Goal: Task Accomplishment & Management: Manage account settings

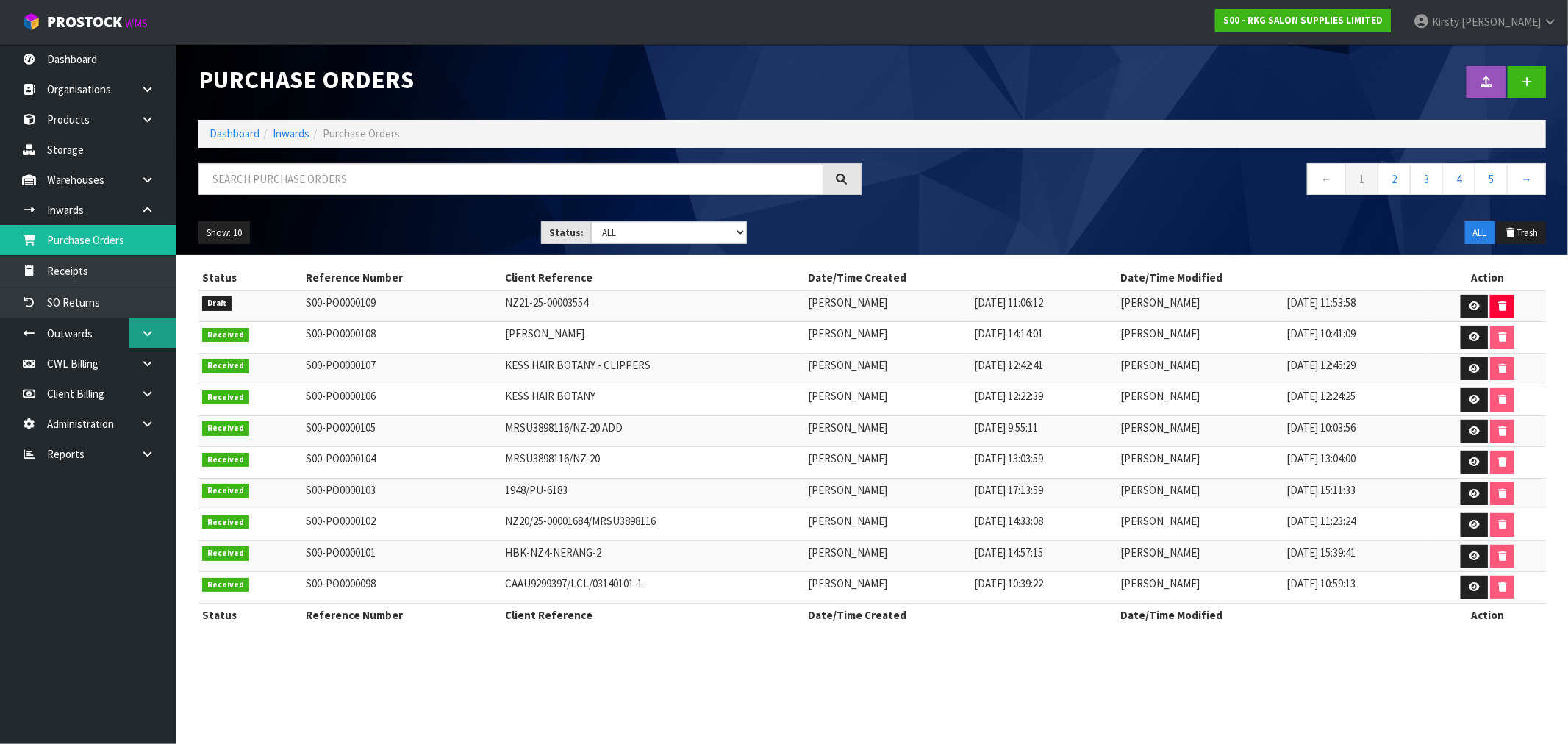
click at [150, 330] on icon at bounding box center [147, 334] width 14 height 11
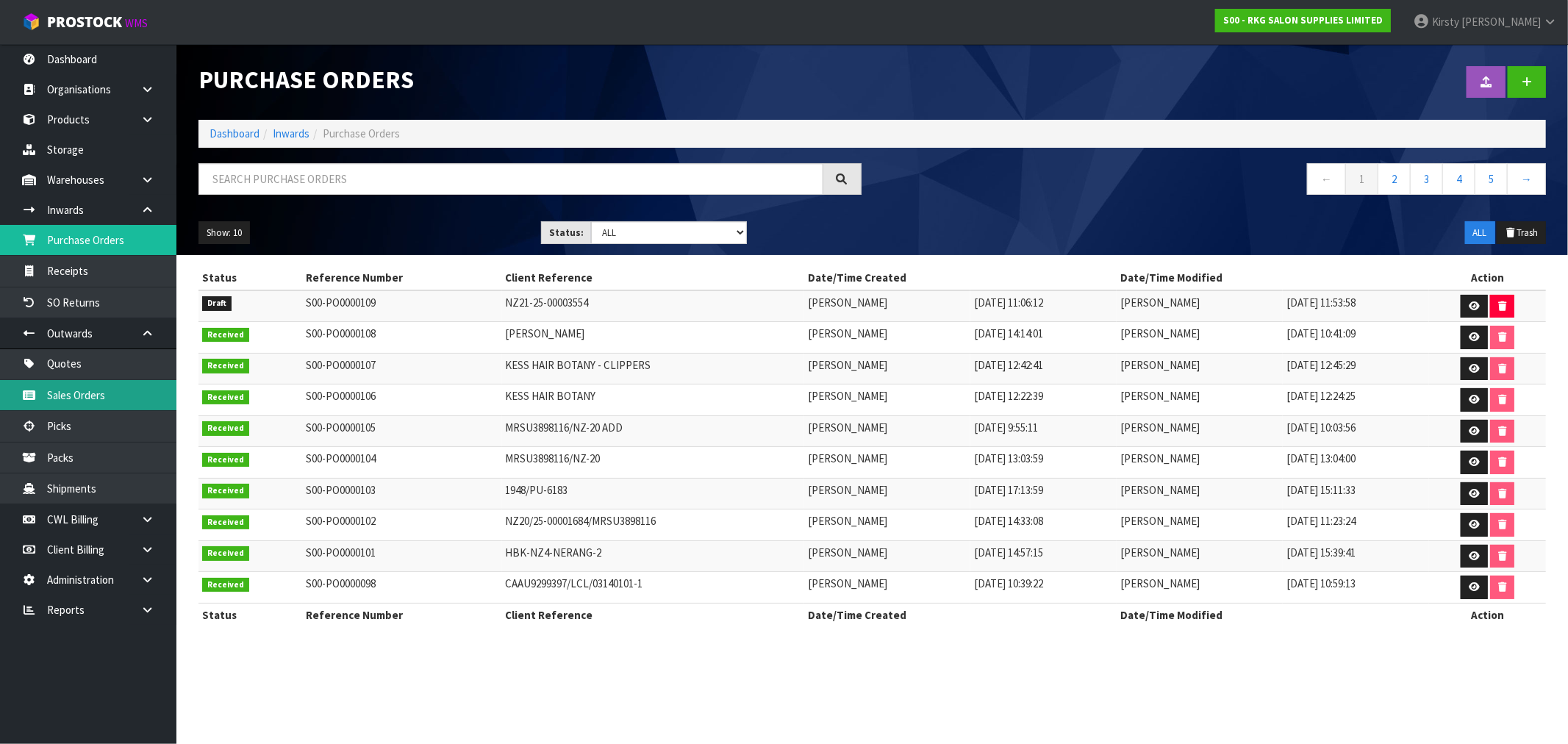
click at [60, 397] on link "Sales Orders" at bounding box center [88, 395] width 177 height 30
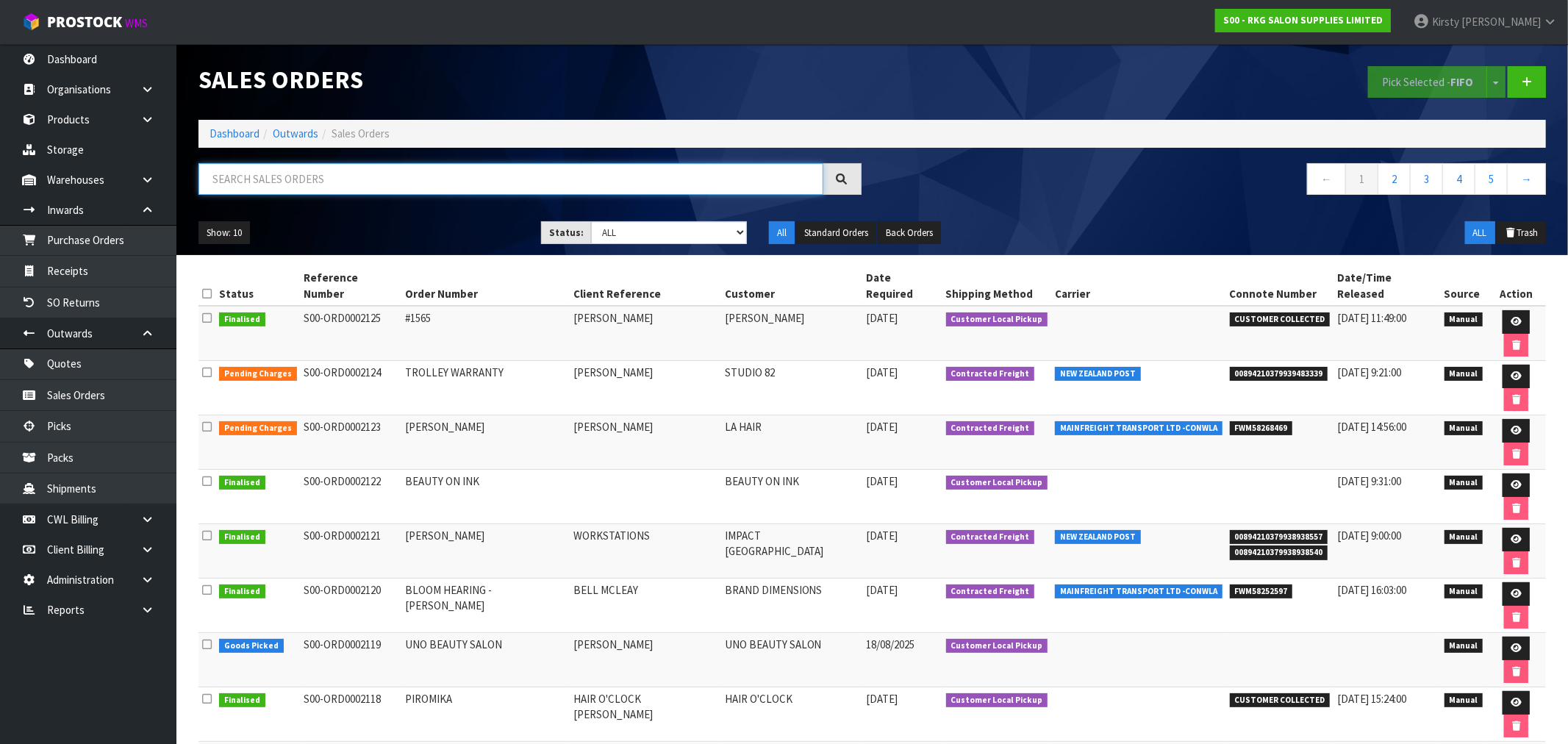
click at [281, 179] on input "text" at bounding box center [510, 179] width 625 height 31
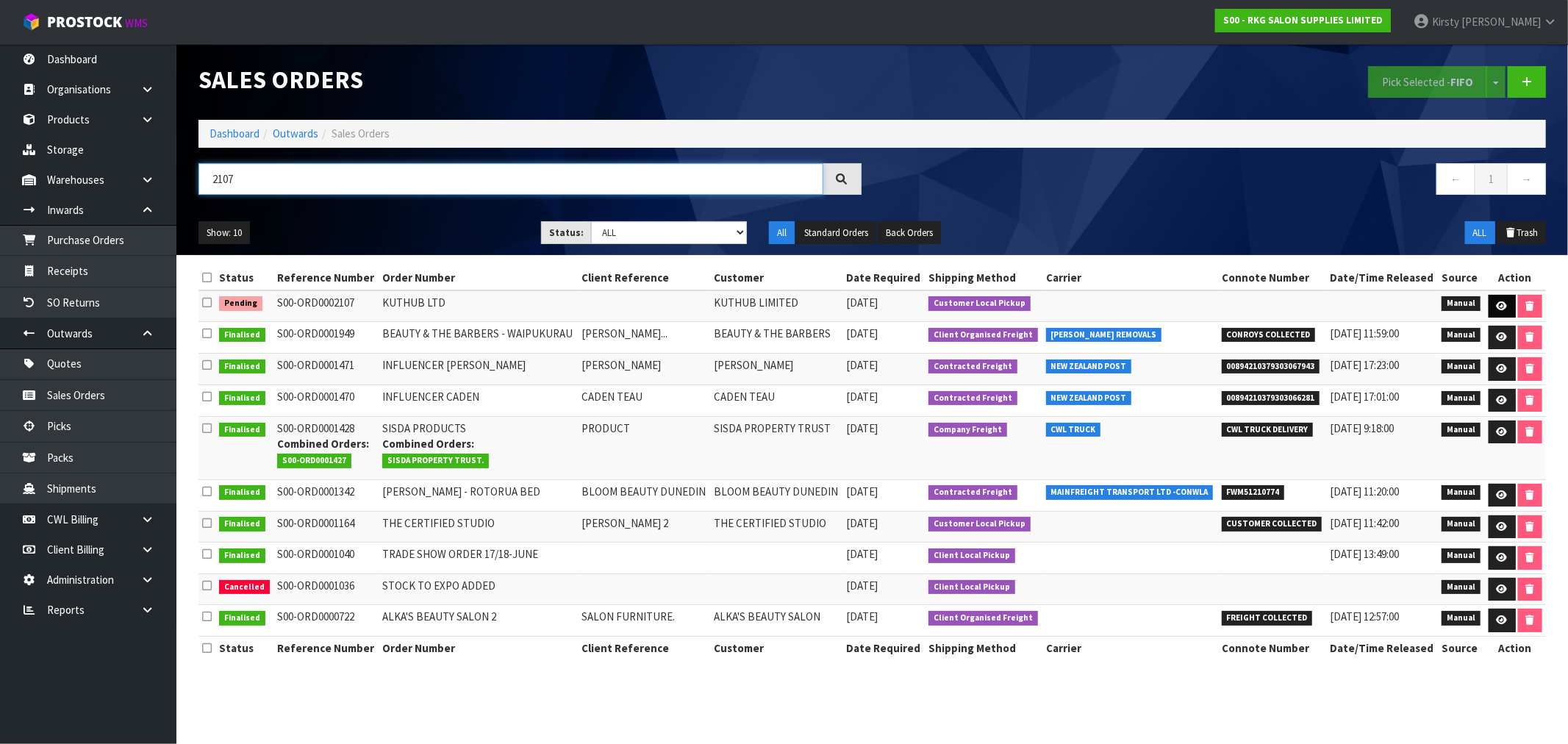
type input "2107"
click at [1498, 300] on link at bounding box center [1502, 306] width 27 height 24
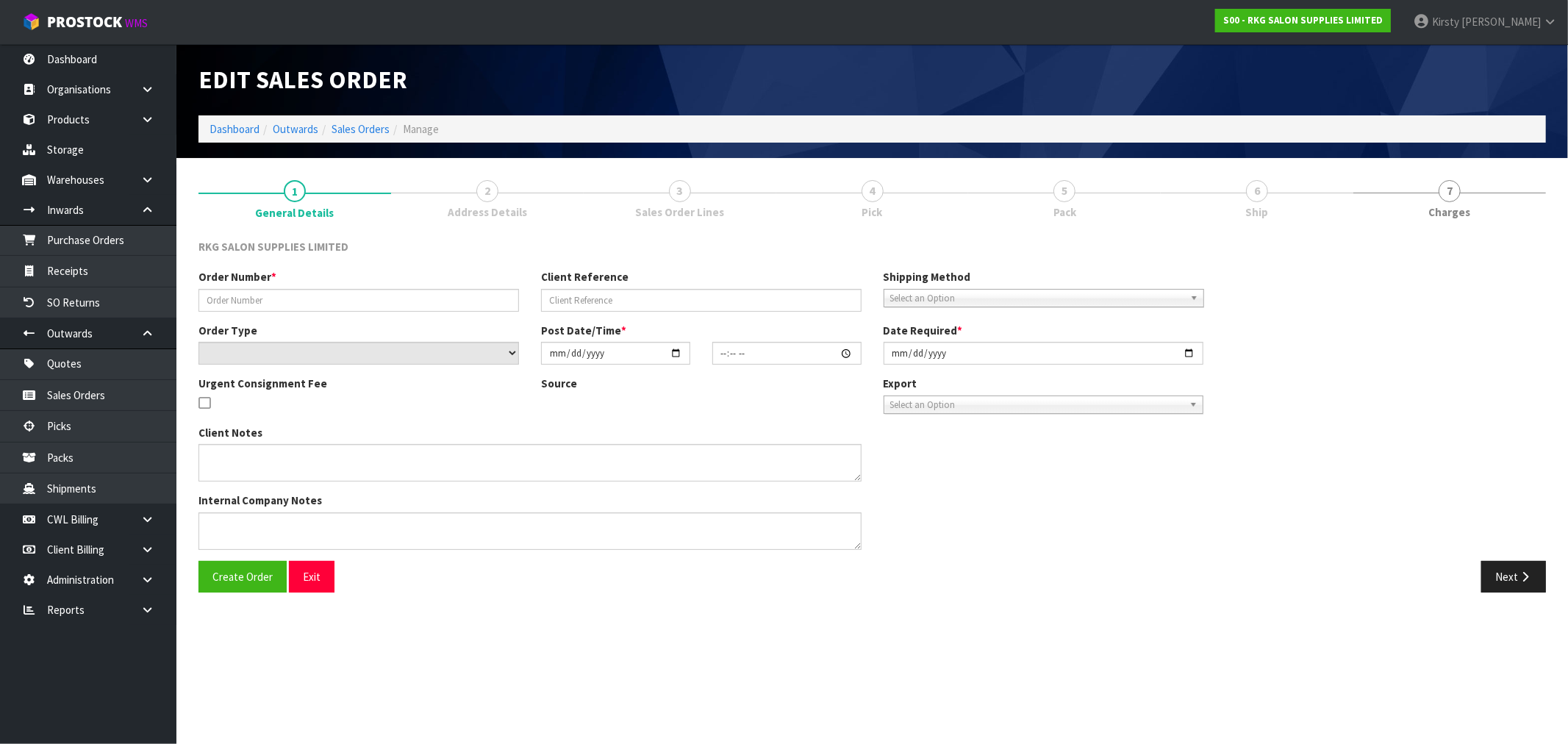
type input "KUTHUB LTD"
select select "number:0"
type input "[DATE]"
type input "09:30:00.000"
type input "[DATE]"
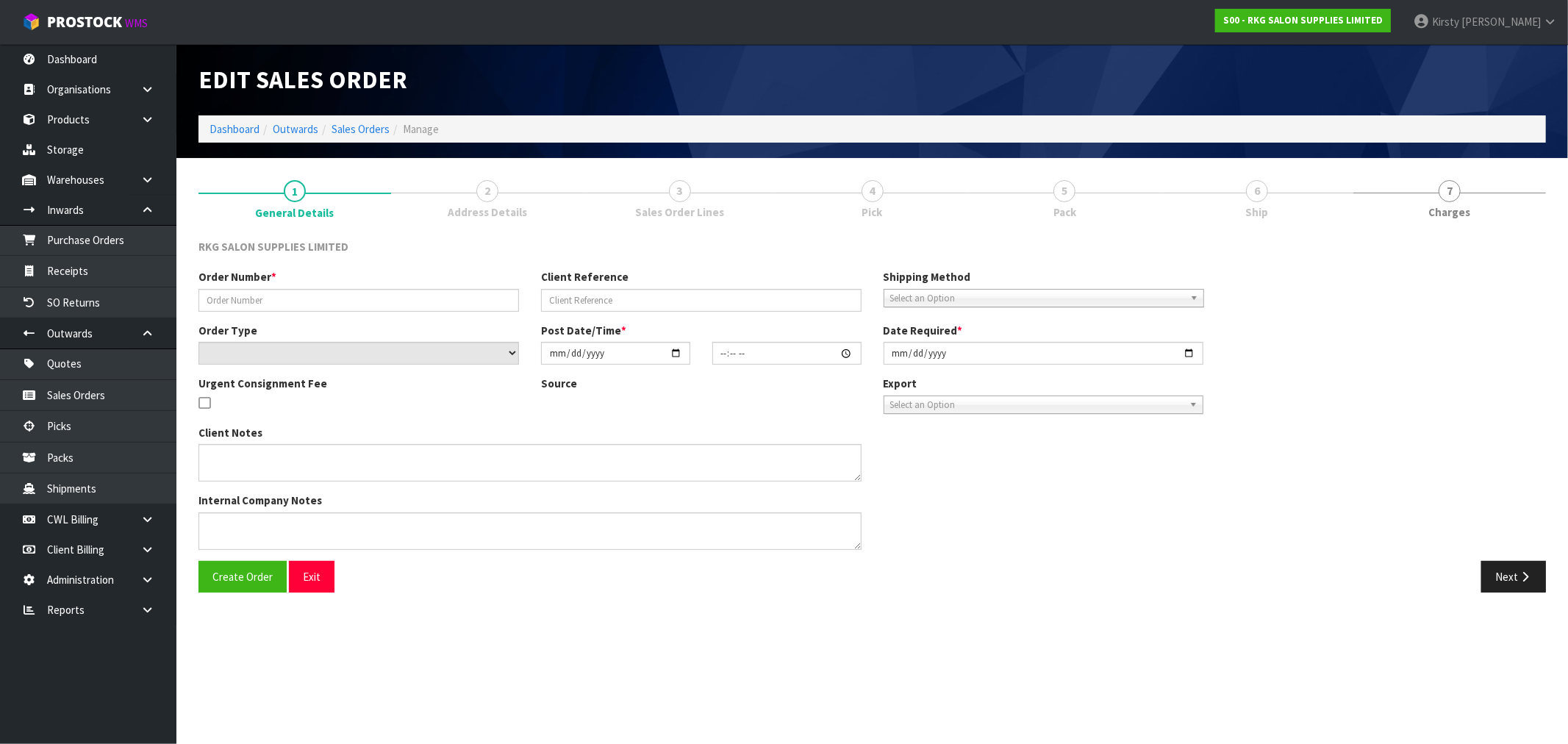
type textarea "WILL COLLECT - NO WARRANTY ON SHAMPOO UNIT"
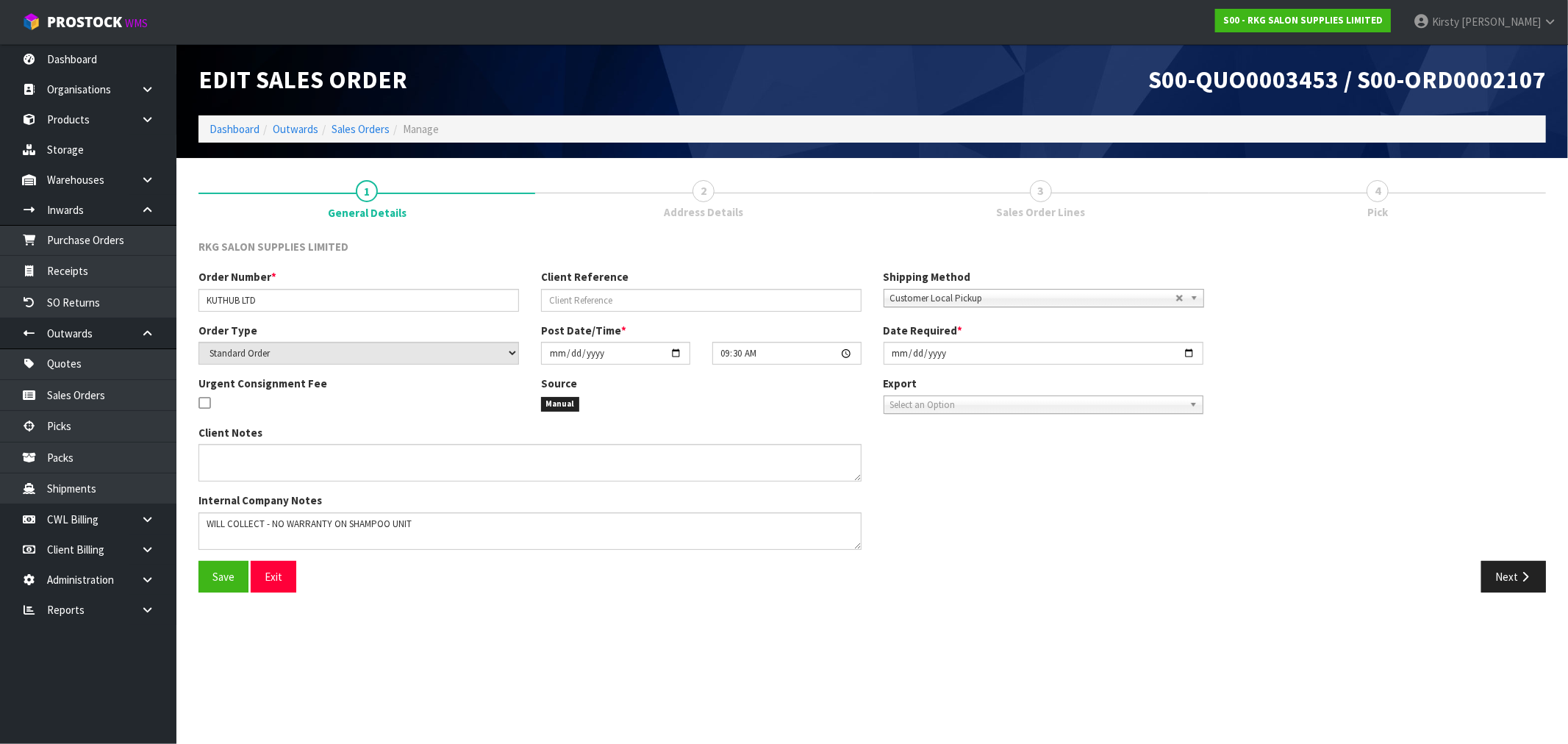
click at [1041, 194] on span "3" at bounding box center [1041, 191] width 22 height 22
click at [1519, 577] on icon "button" at bounding box center [1525, 577] width 14 height 11
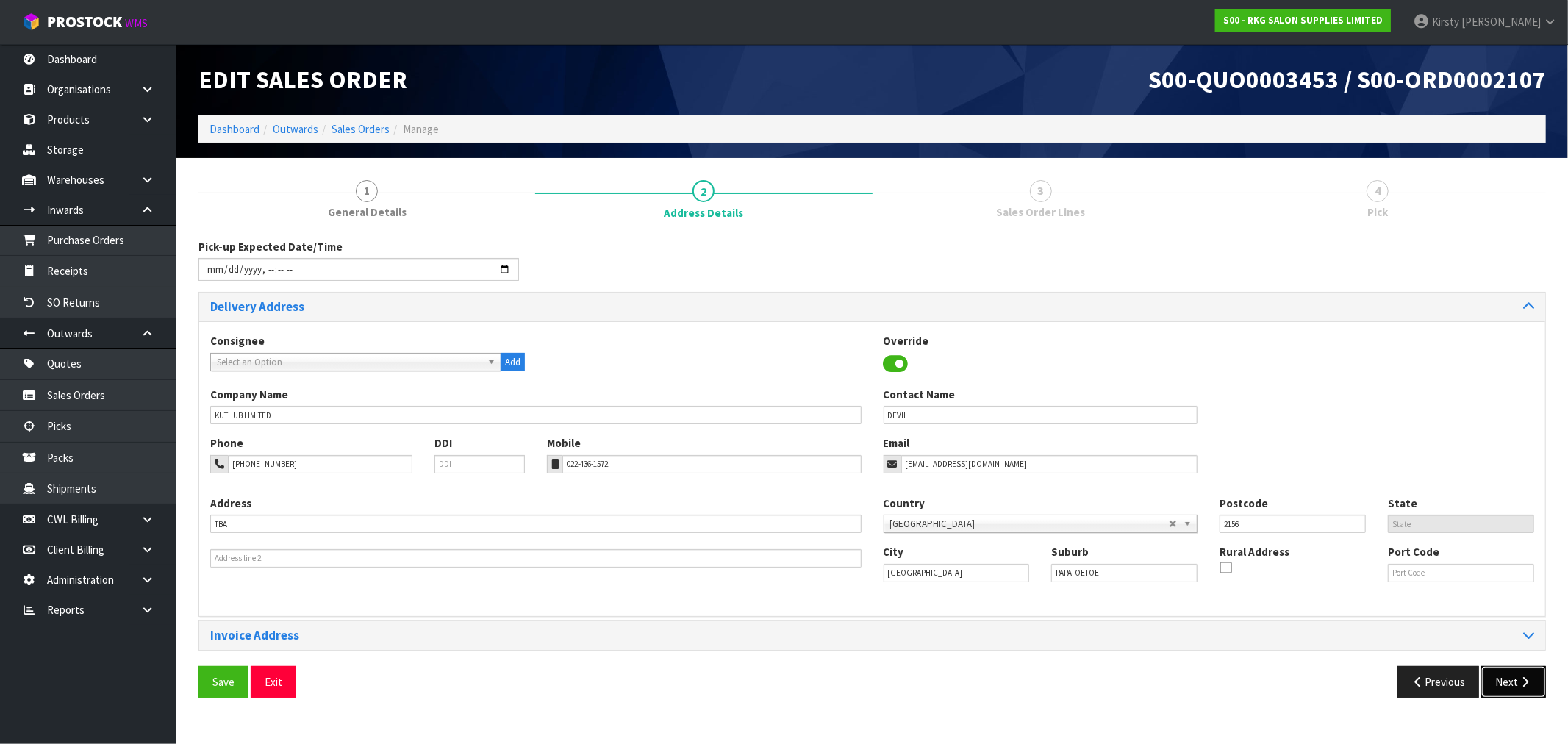
click at [1510, 686] on button "Next" at bounding box center [1514, 682] width 64 height 31
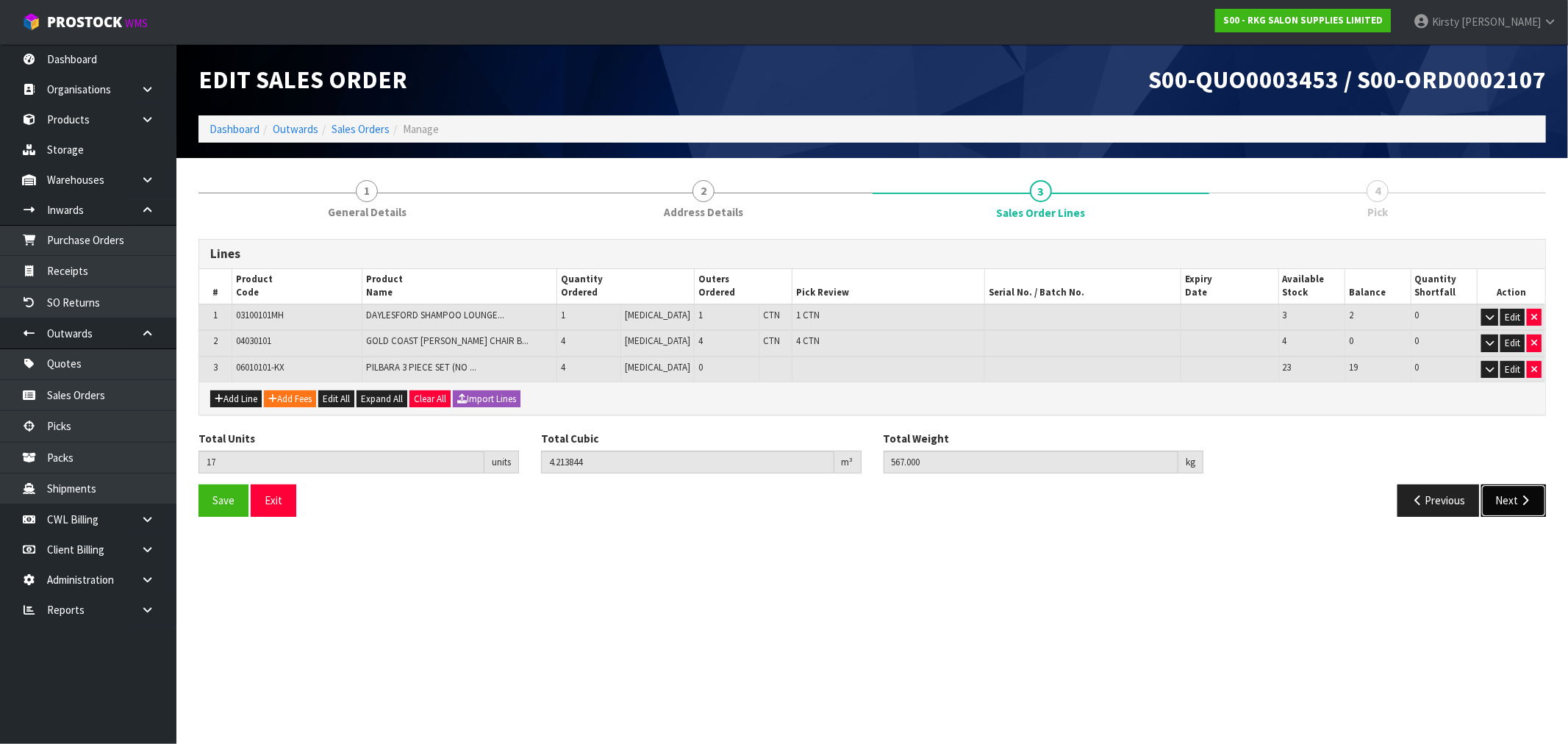
click at [1508, 502] on button "Next" at bounding box center [1514, 500] width 64 height 31
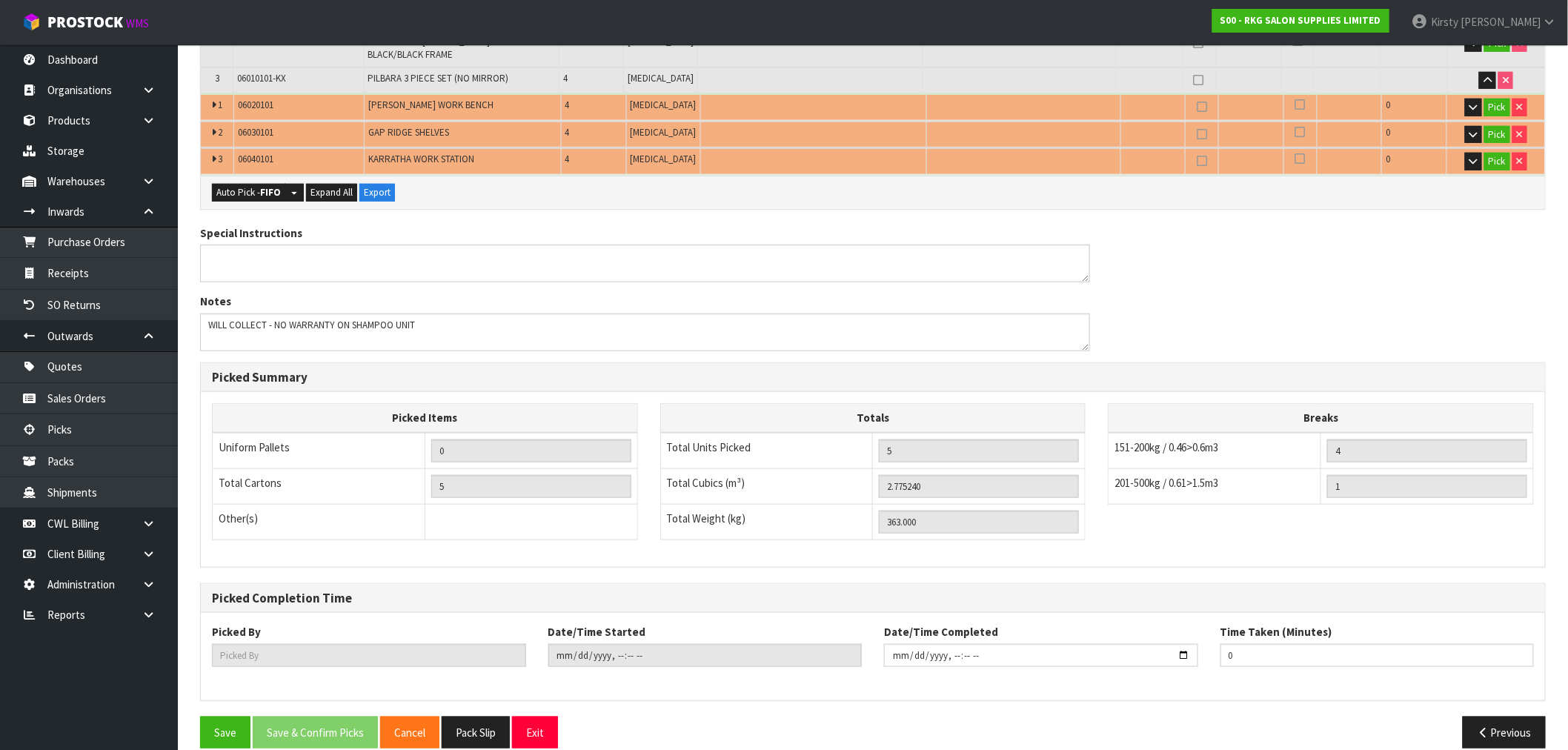
scroll to position [386, 0]
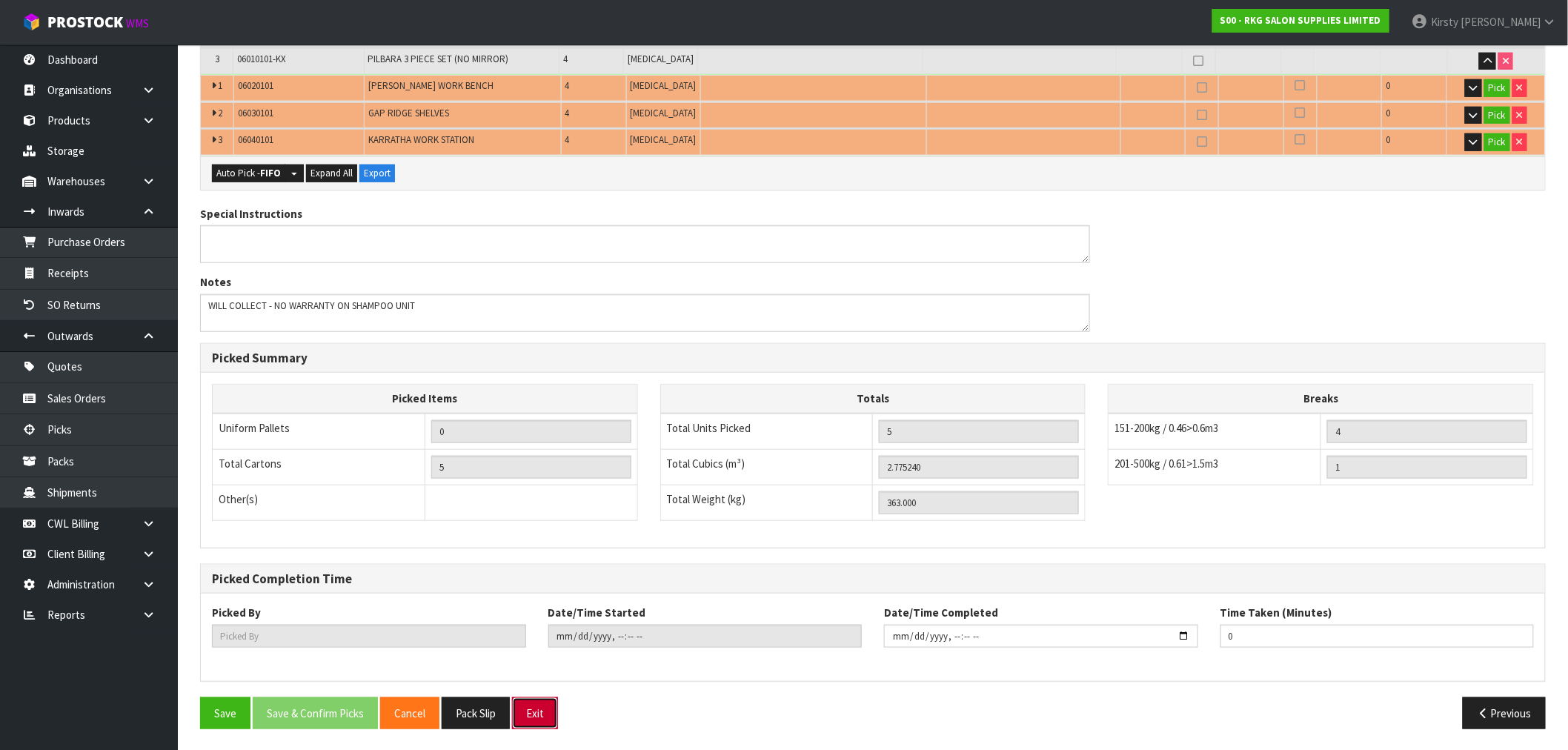
click at [534, 708] on button "Exit" at bounding box center [535, 713] width 46 height 31
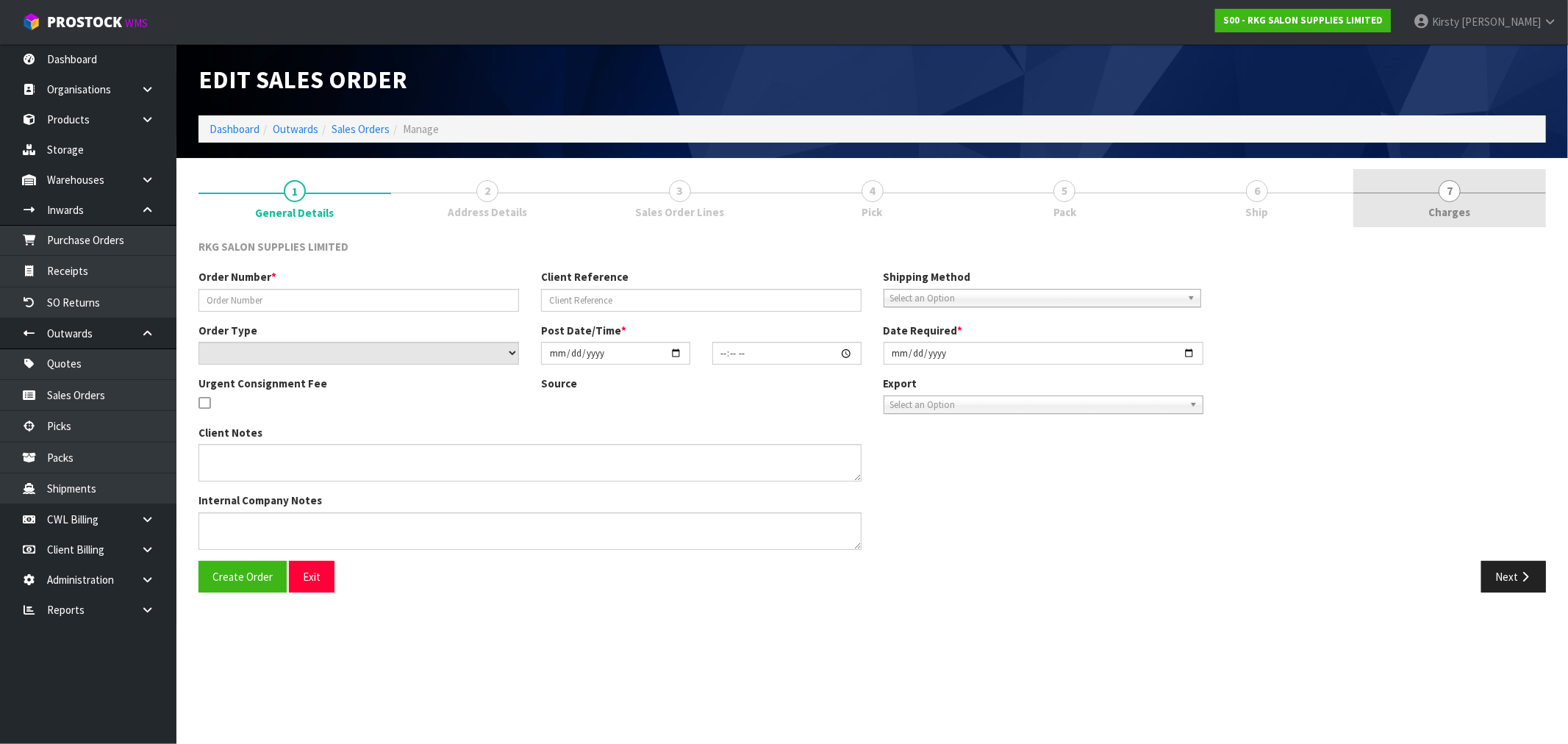
type input "[PERSON_NAME] BED 2"
type input "[PERSON_NAME]"
select select "number:0"
type input "[DATE]"
type input "00:00:00.000"
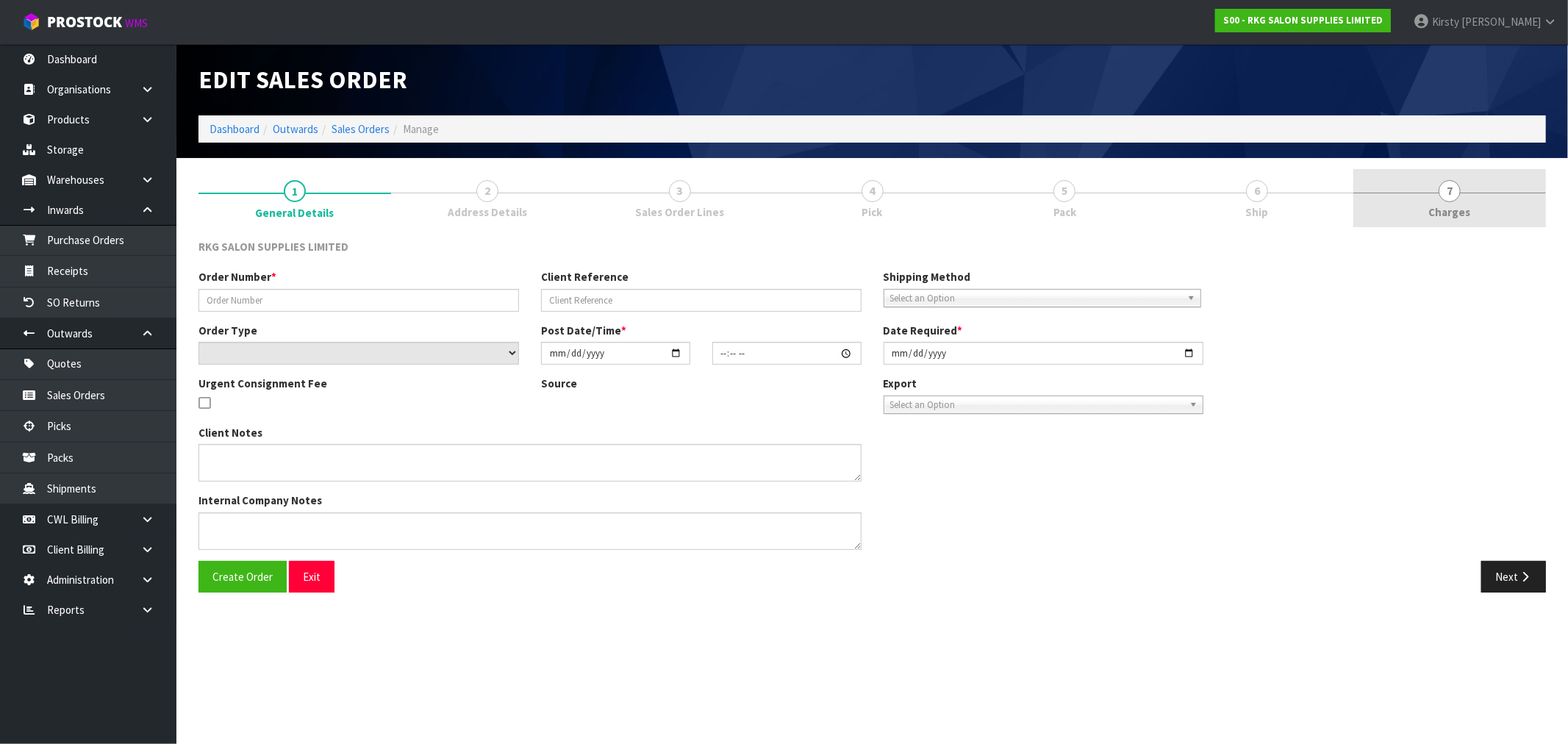
type input "[DATE]"
type textarea "IS IT POSSIBLE TO PLEASE HAVE ALL THE PACKING REMOVED SO IT’S JUST THE BED. EXT…"
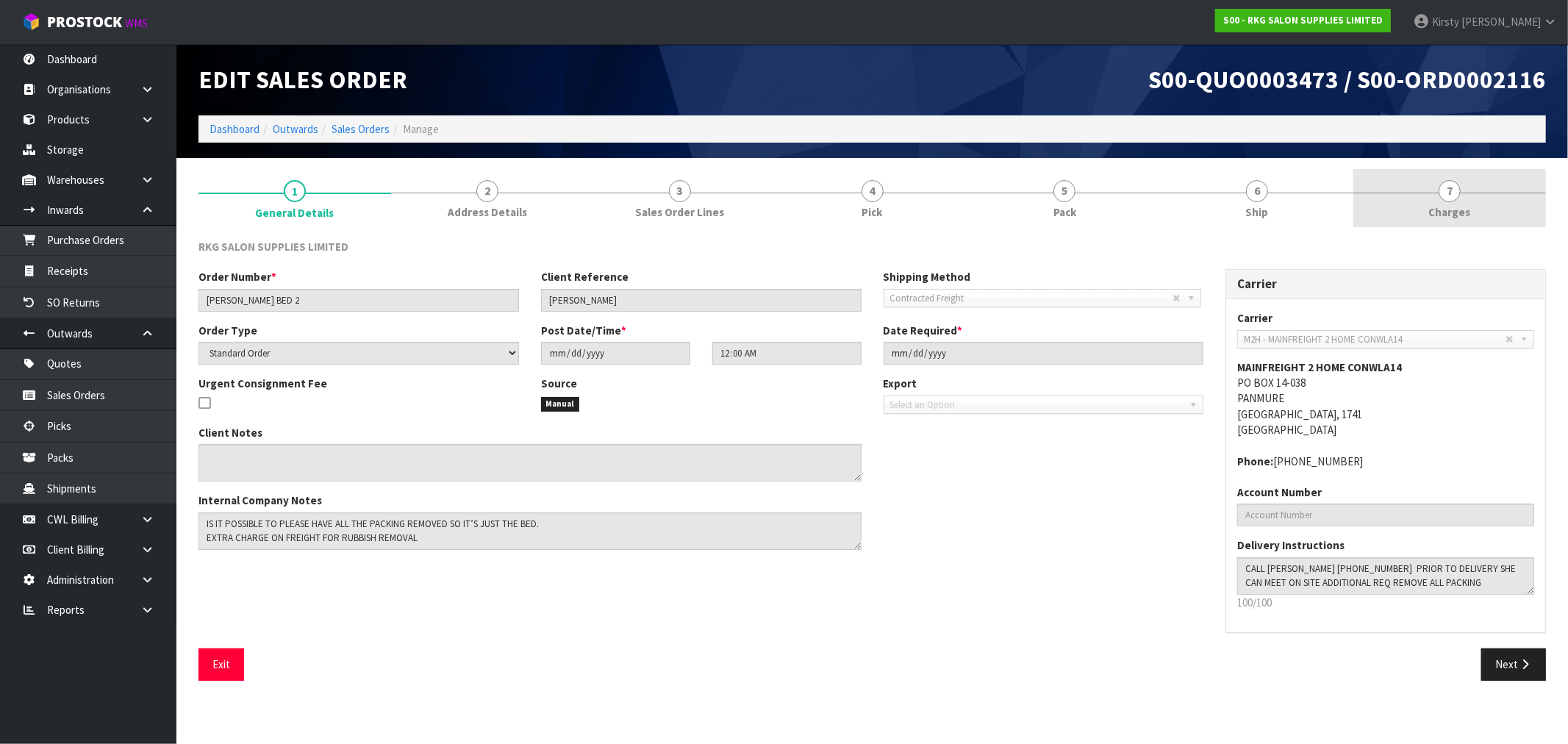
click at [1446, 197] on span "7" at bounding box center [1449, 191] width 22 height 22
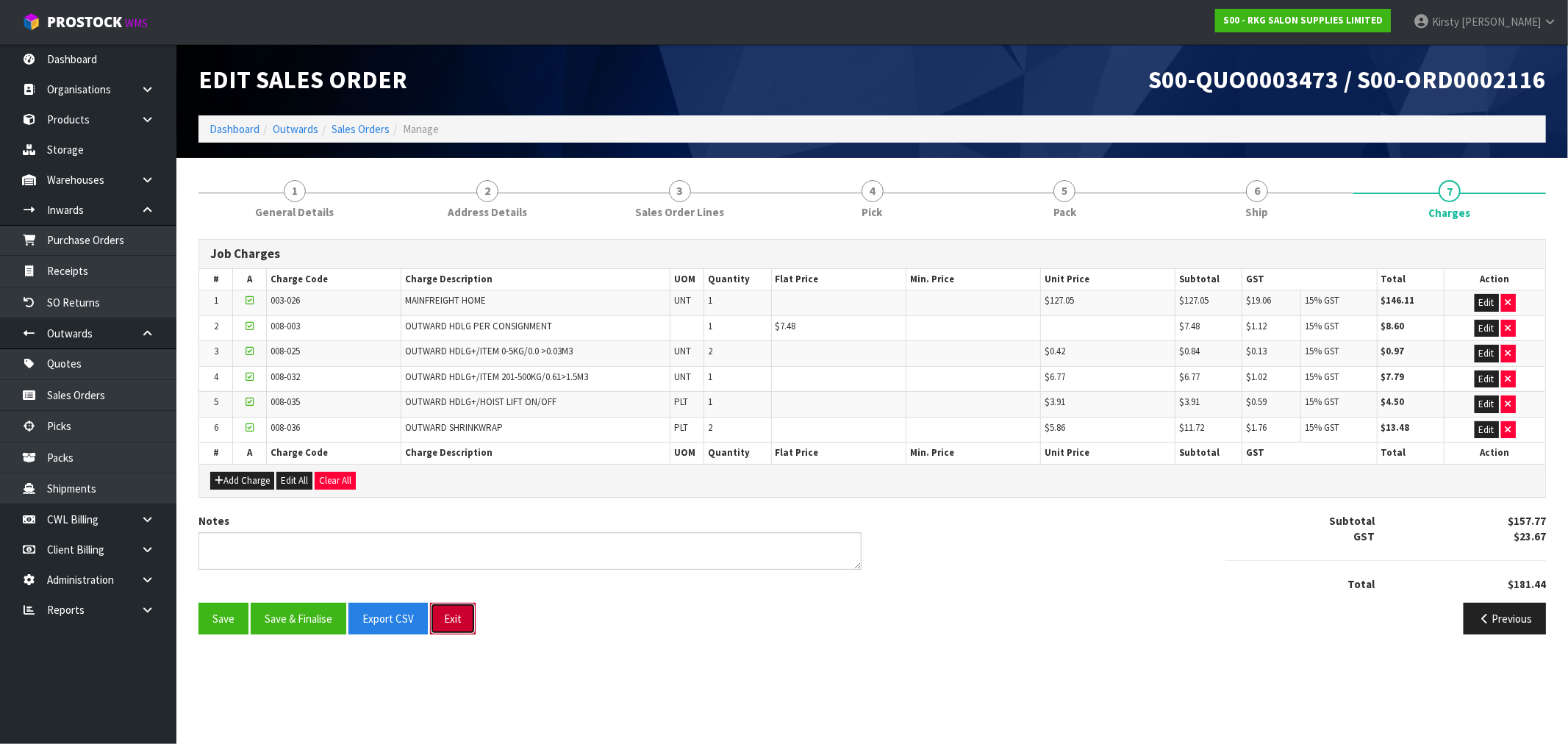
click at [453, 616] on button "Exit" at bounding box center [453, 618] width 45 height 31
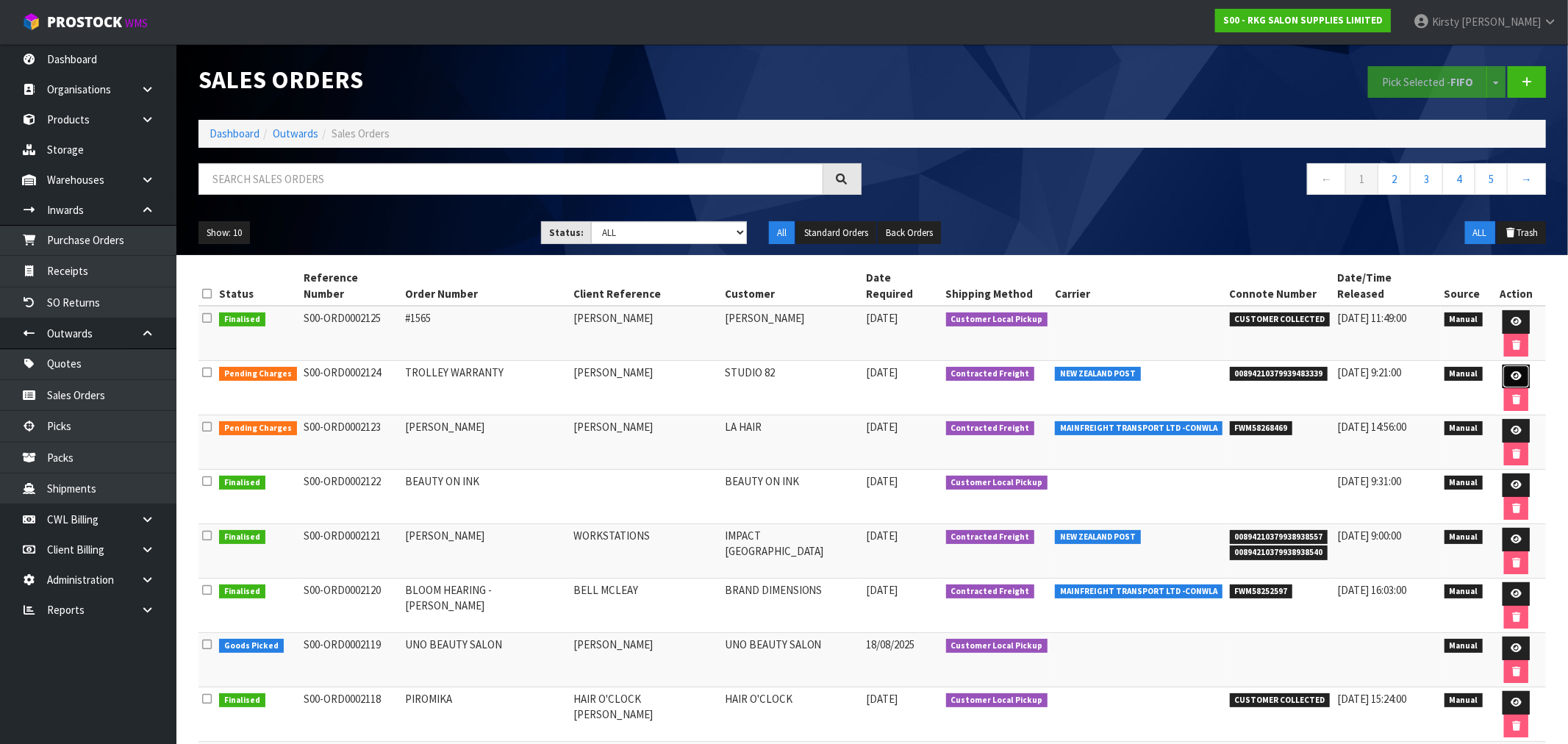
click at [1511, 372] on icon at bounding box center [1517, 376] width 11 height 9
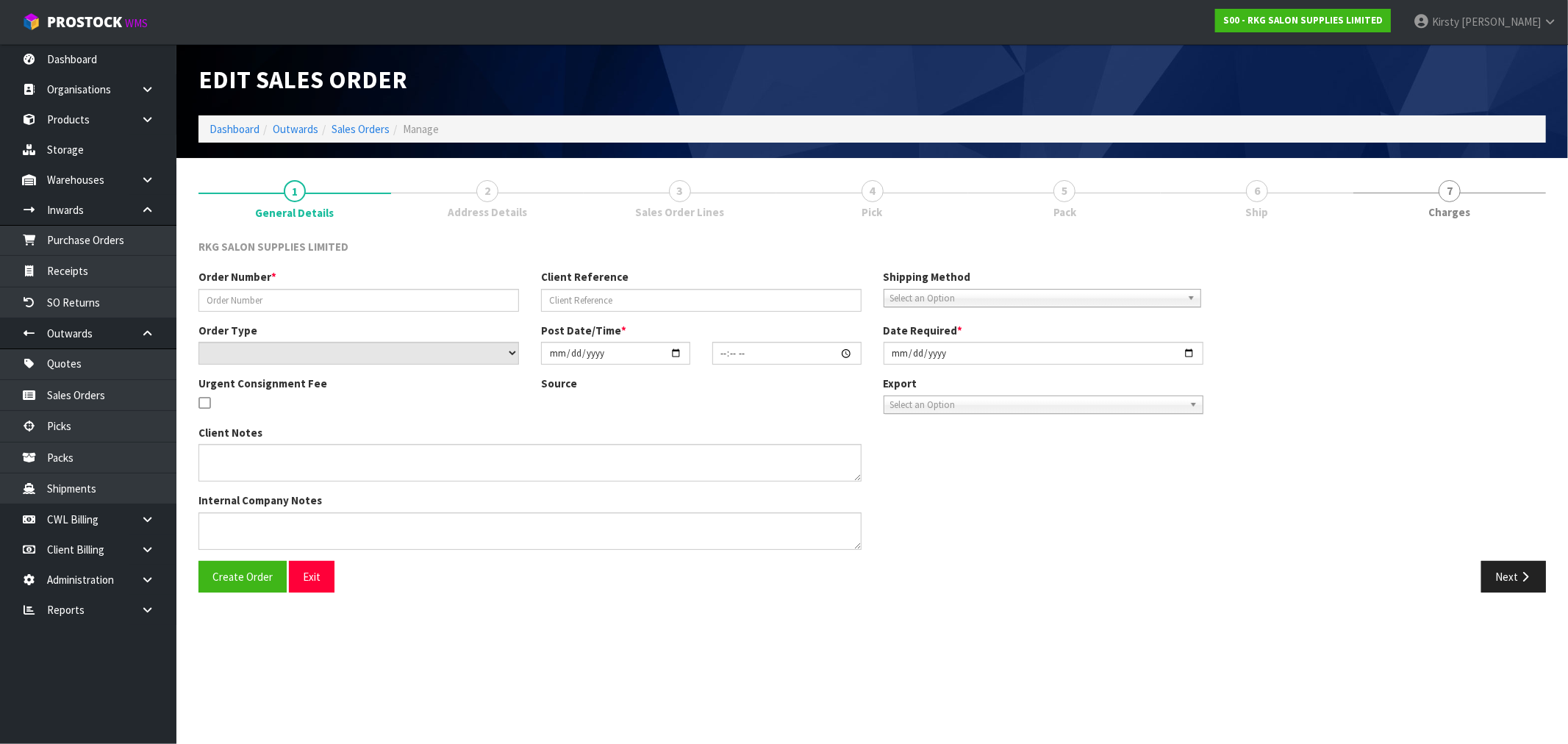
type input "TROLLEY WARRANTY"
type input "[PERSON_NAME]"
select select "number:0"
type input "[DATE]"
type input "14:08:00.000"
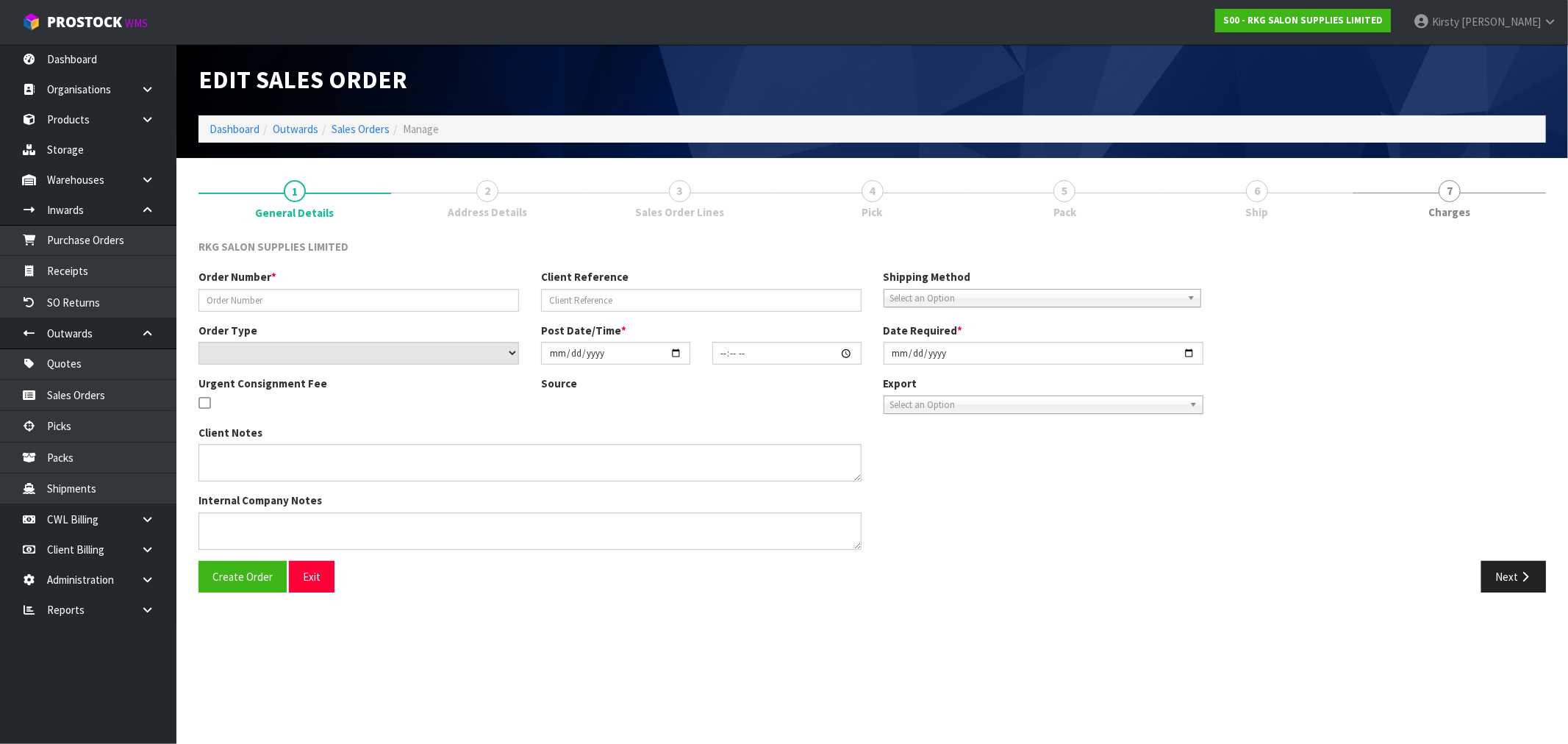
type input "[DATE]"
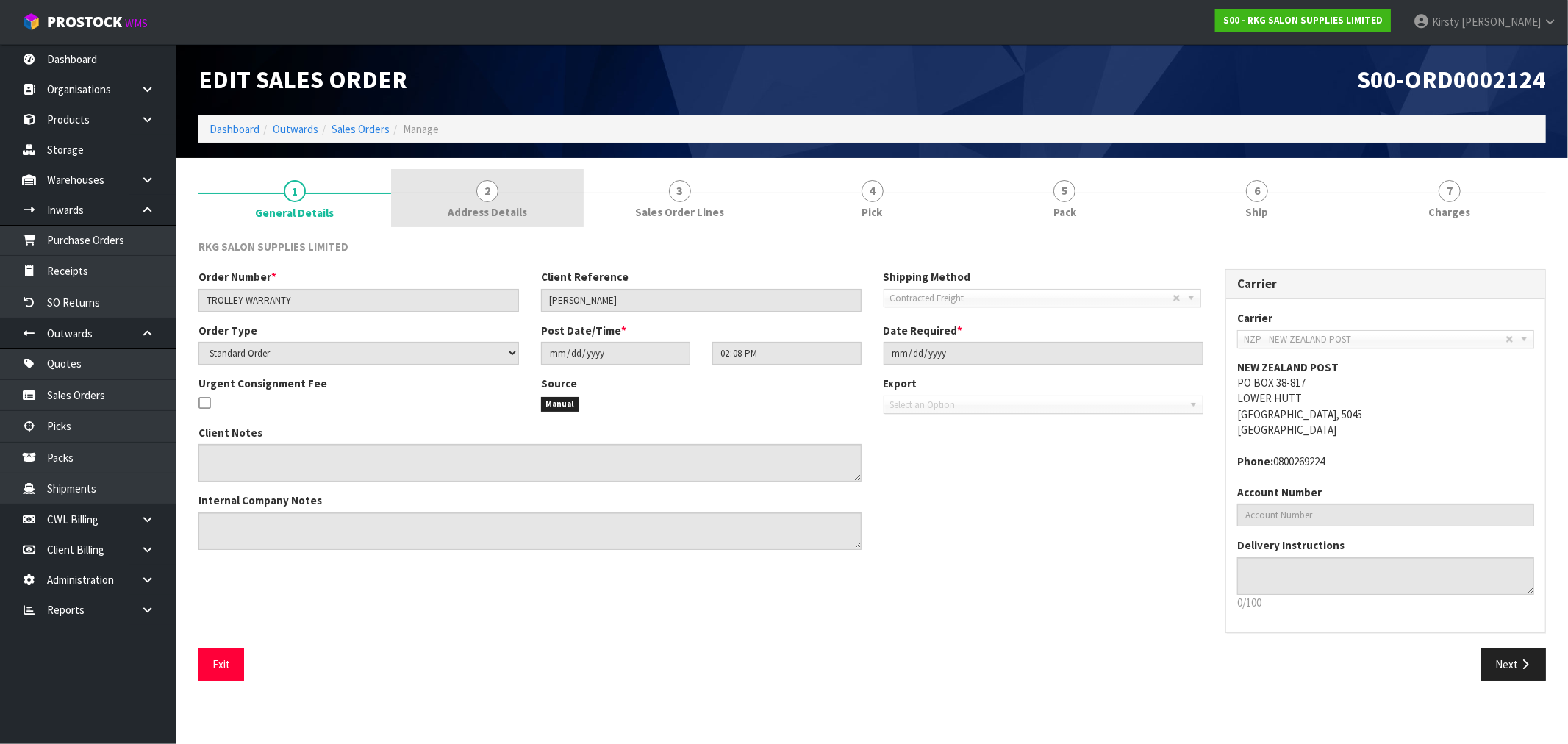
click at [495, 189] on span "2" at bounding box center [487, 191] width 22 height 22
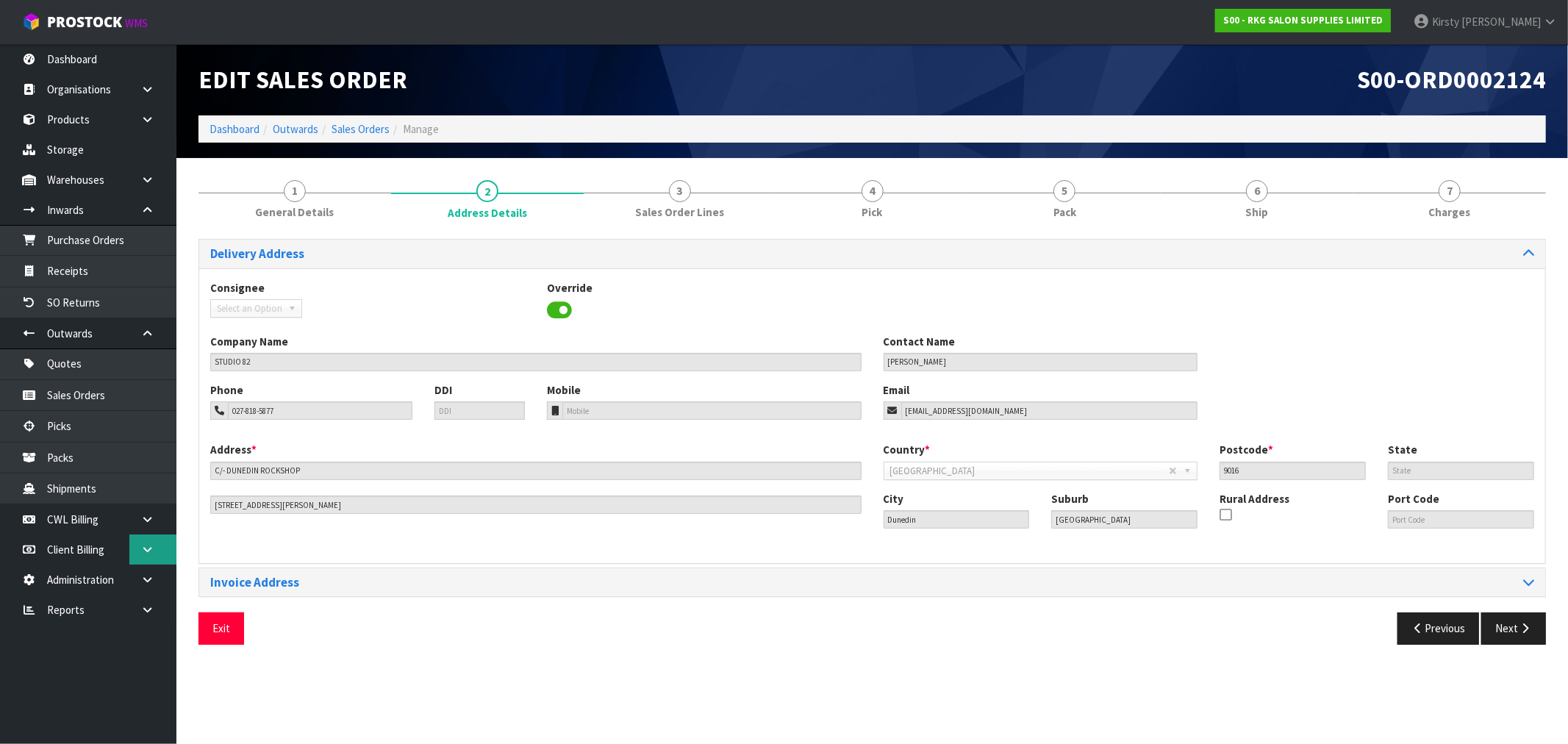
drag, startPoint x: 137, startPoint y: 549, endPoint x: 134, endPoint y: 535, distance: 14.3
click at [137, 549] on link at bounding box center [153, 550] width 47 height 30
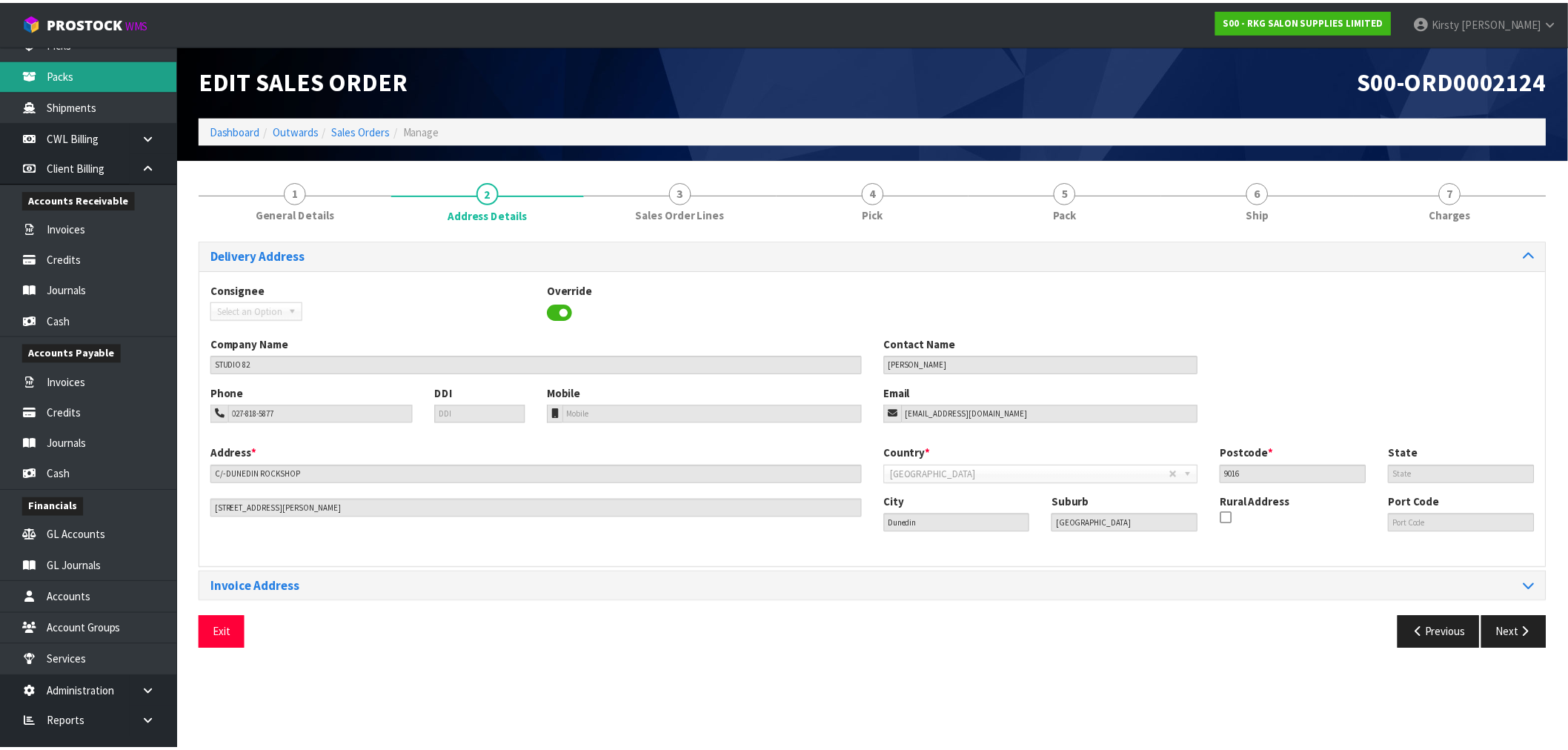
scroll to position [405, 0]
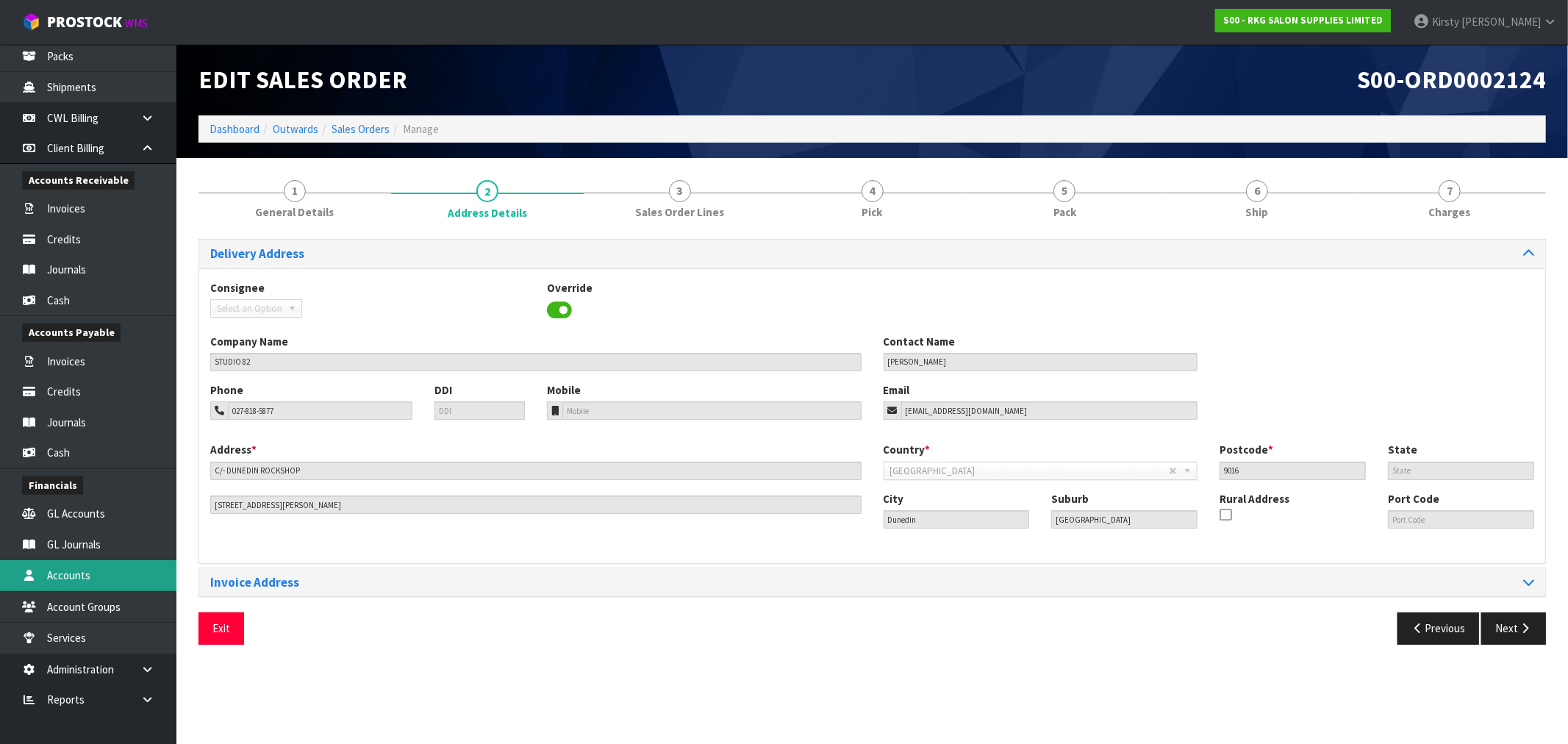
click at [78, 575] on link "Accounts" at bounding box center [88, 576] width 177 height 30
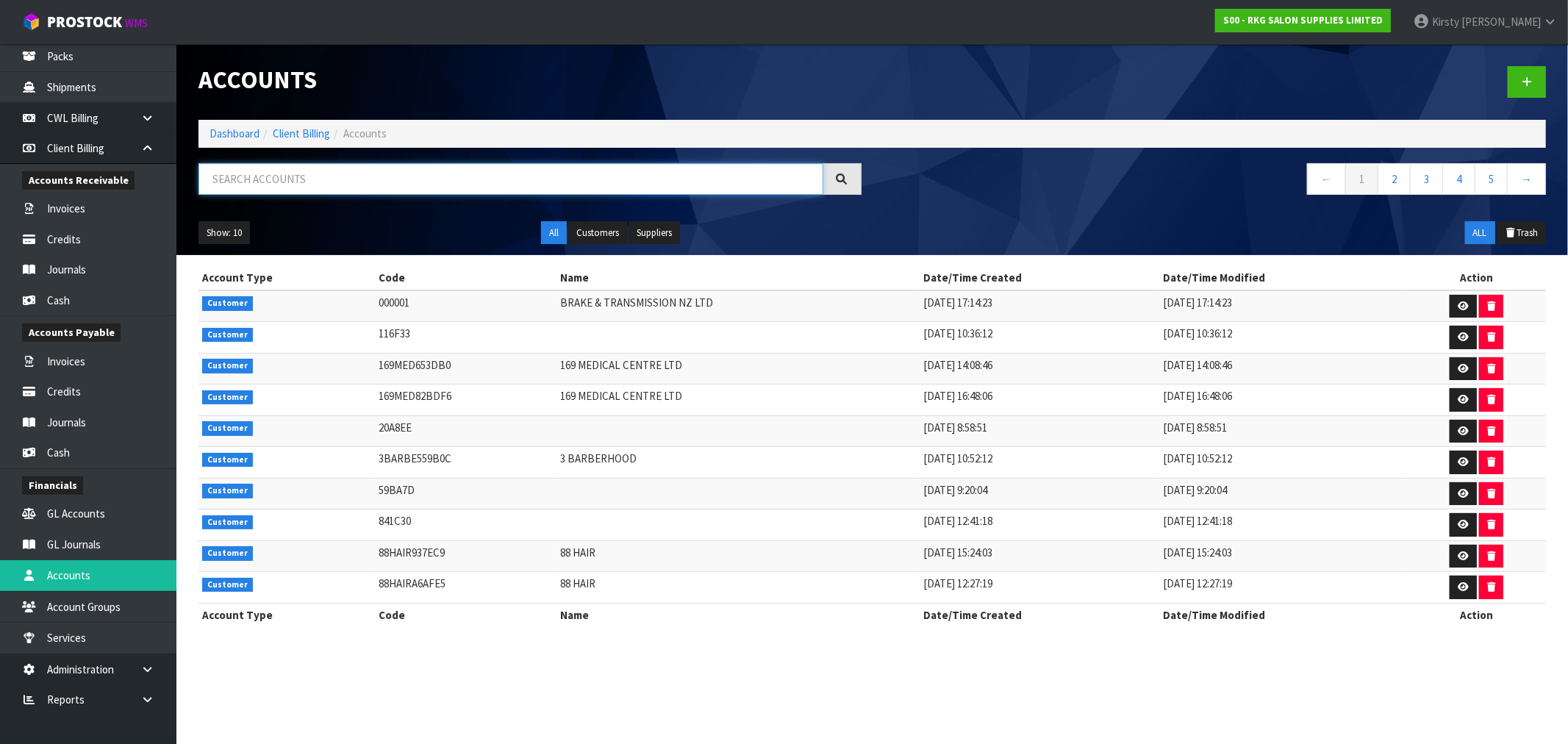
click at [276, 180] on input "text" at bounding box center [510, 179] width 625 height 31
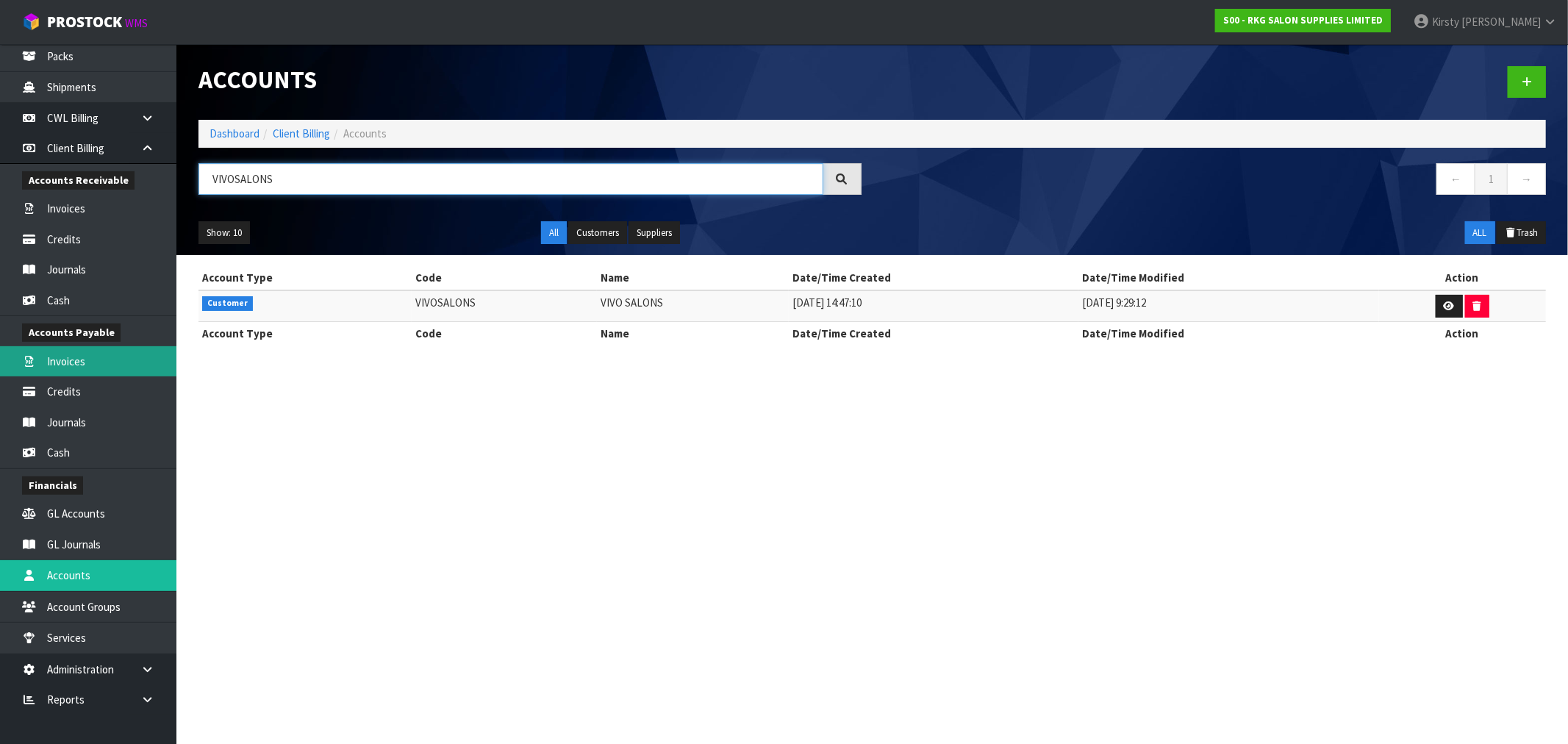
type input "VIVOSALONS"
click at [1451, 305] on link at bounding box center [1449, 306] width 27 height 24
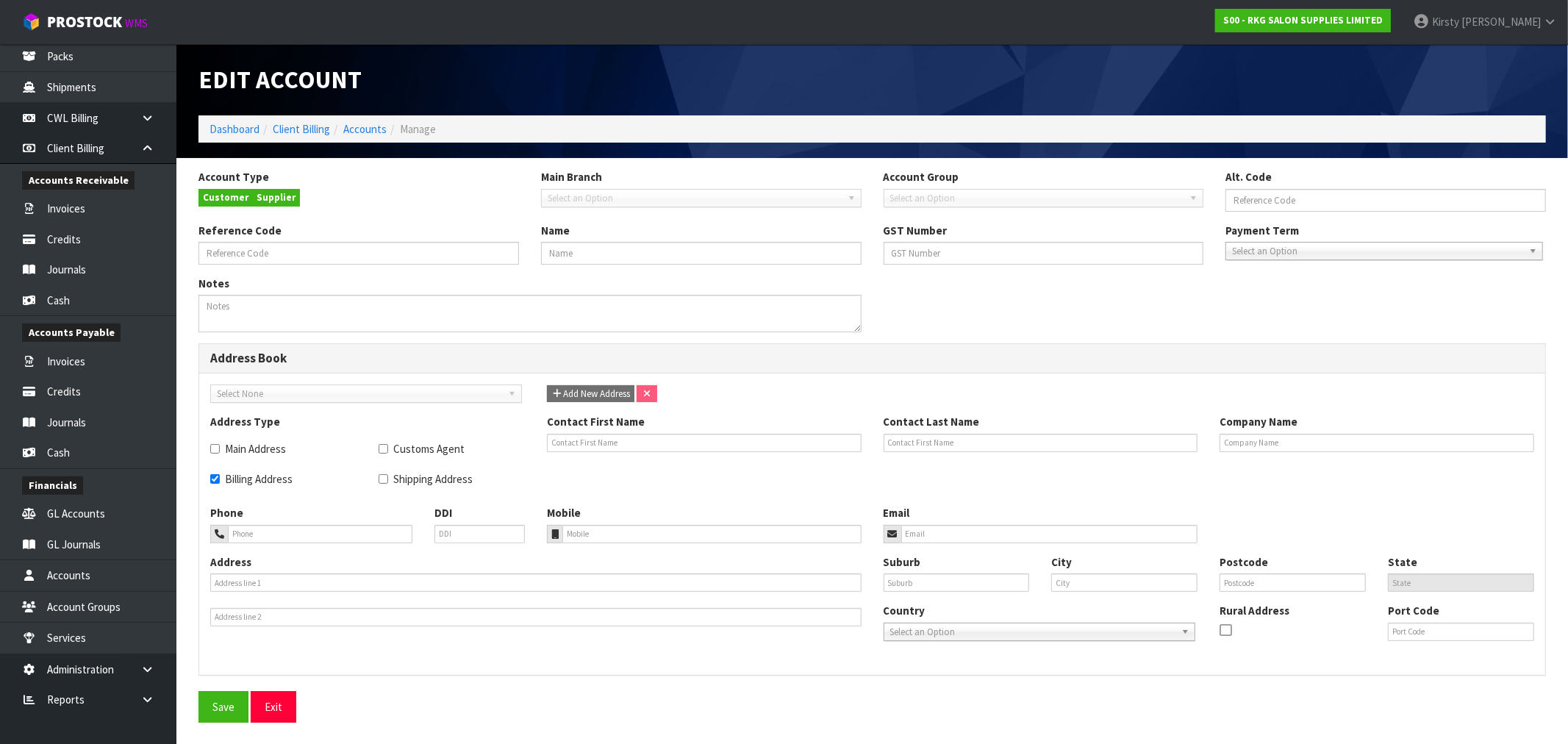
type input "VIVOSALONS"
type input "VIVO SALONS"
type textarea "ACCOUNTS PAYABLE: [PERSON_NAME], [EMAIL_ADDRESS][DOMAIN_NAME], PH [PHONE_NUMBER…"
checkbox input "true"
type input "SIOBHAN"
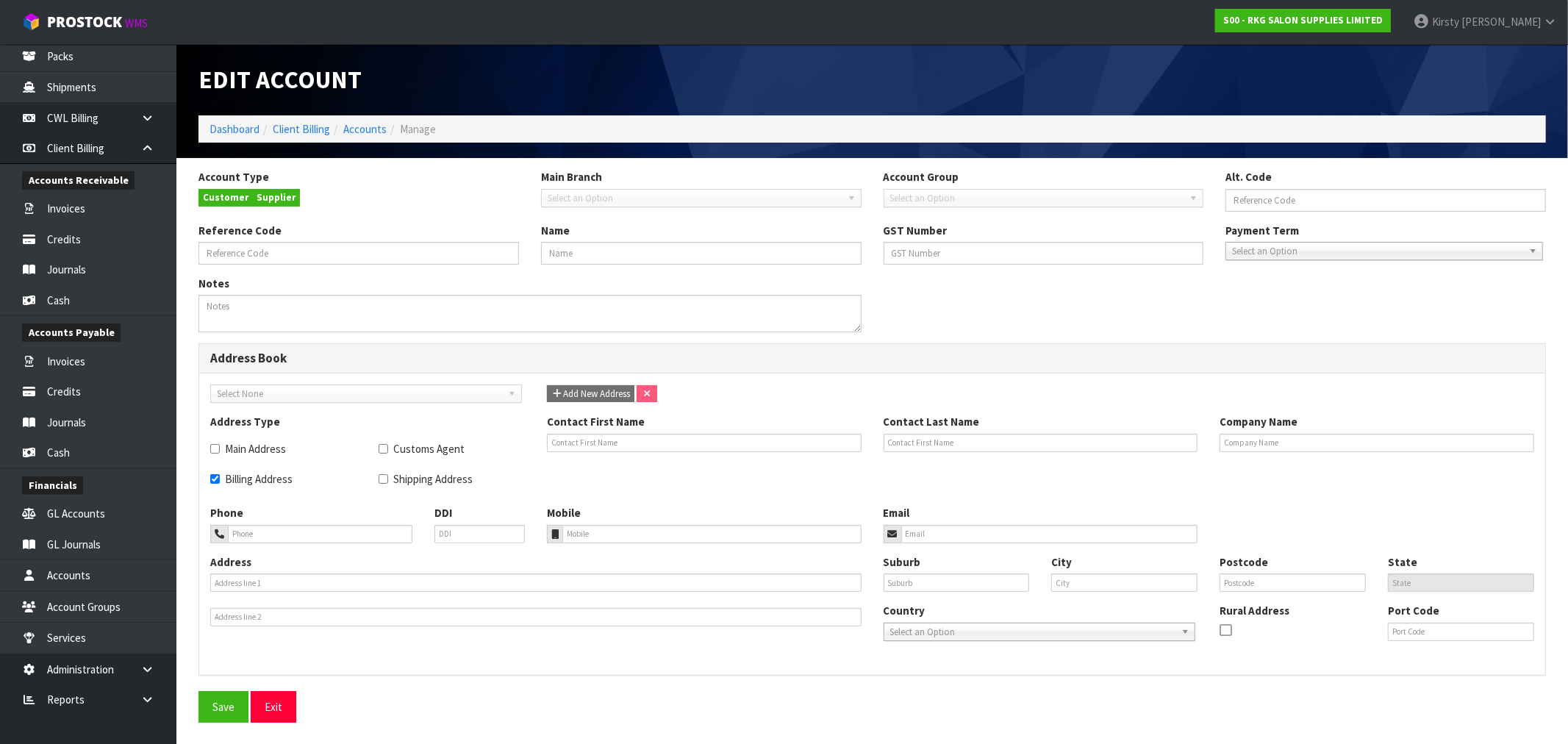
type input "CHANT"
type input "VIVO SALONS"
type input "021-631-2777"
type input "[EMAIL_ADDRESS][DOMAIN_NAME]"
type input "PO BOX 76-490"
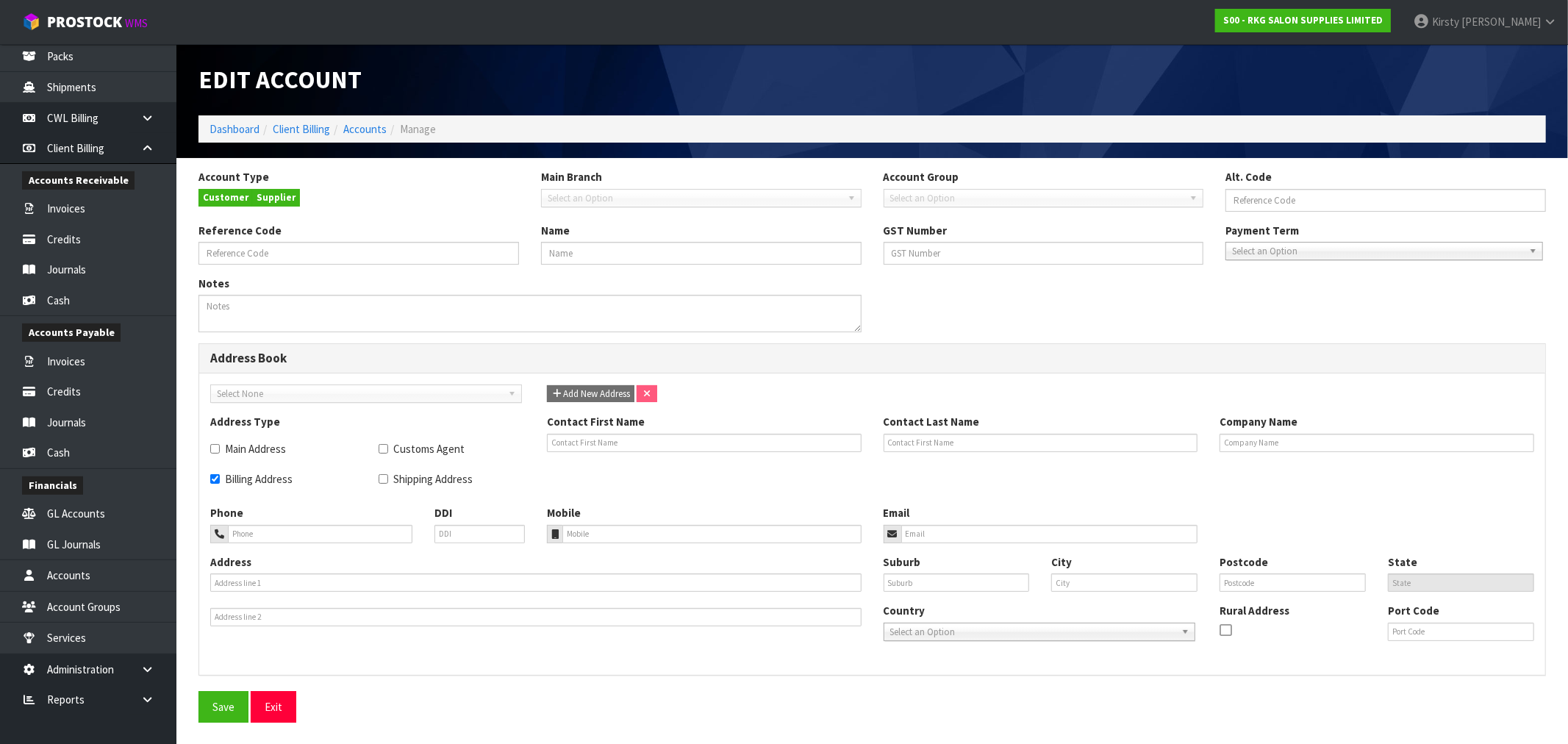
type input "MANUKAU"
type input "[GEOGRAPHIC_DATA]"
type input "2241"
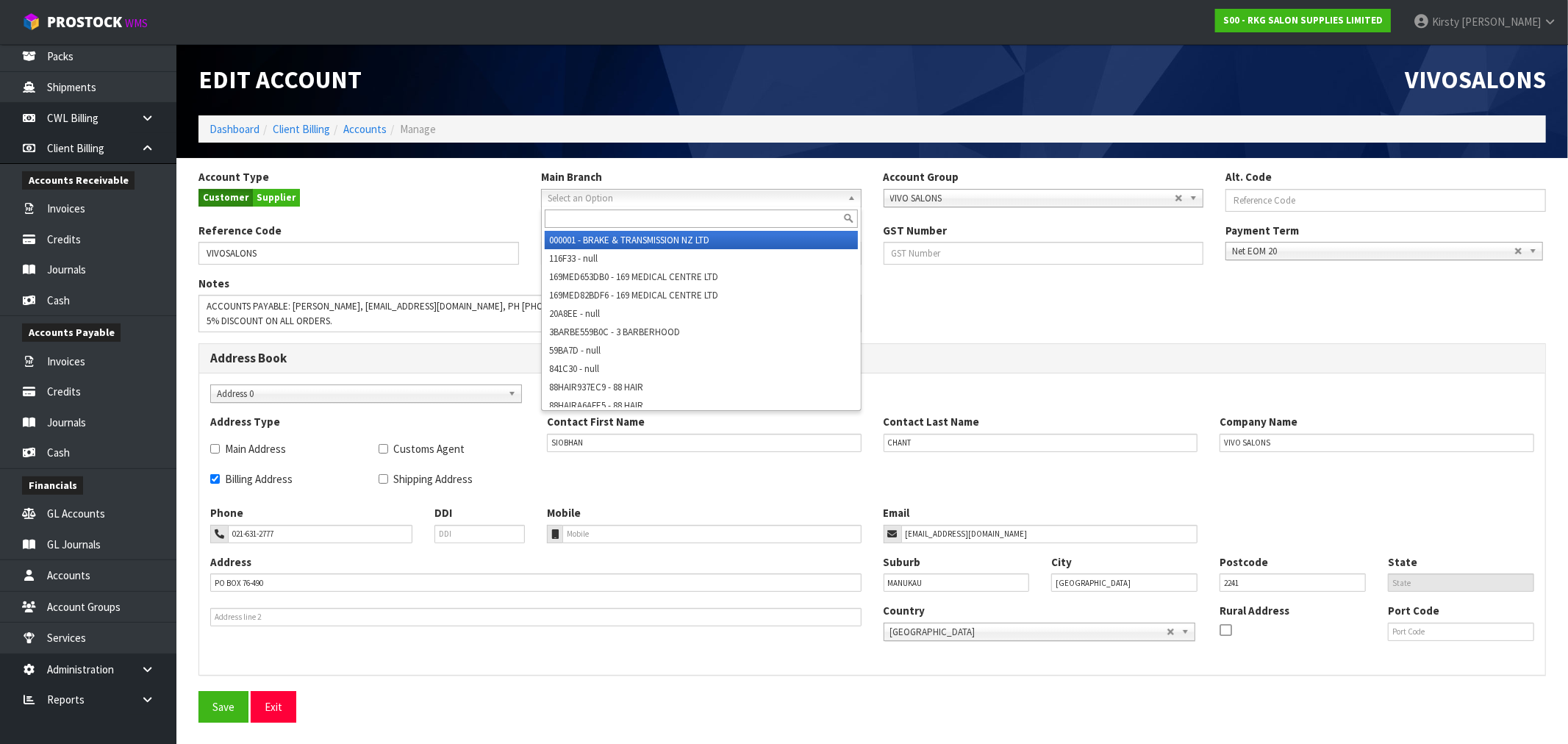
click at [606, 197] on span "Select an Option" at bounding box center [695, 199] width 294 height 18
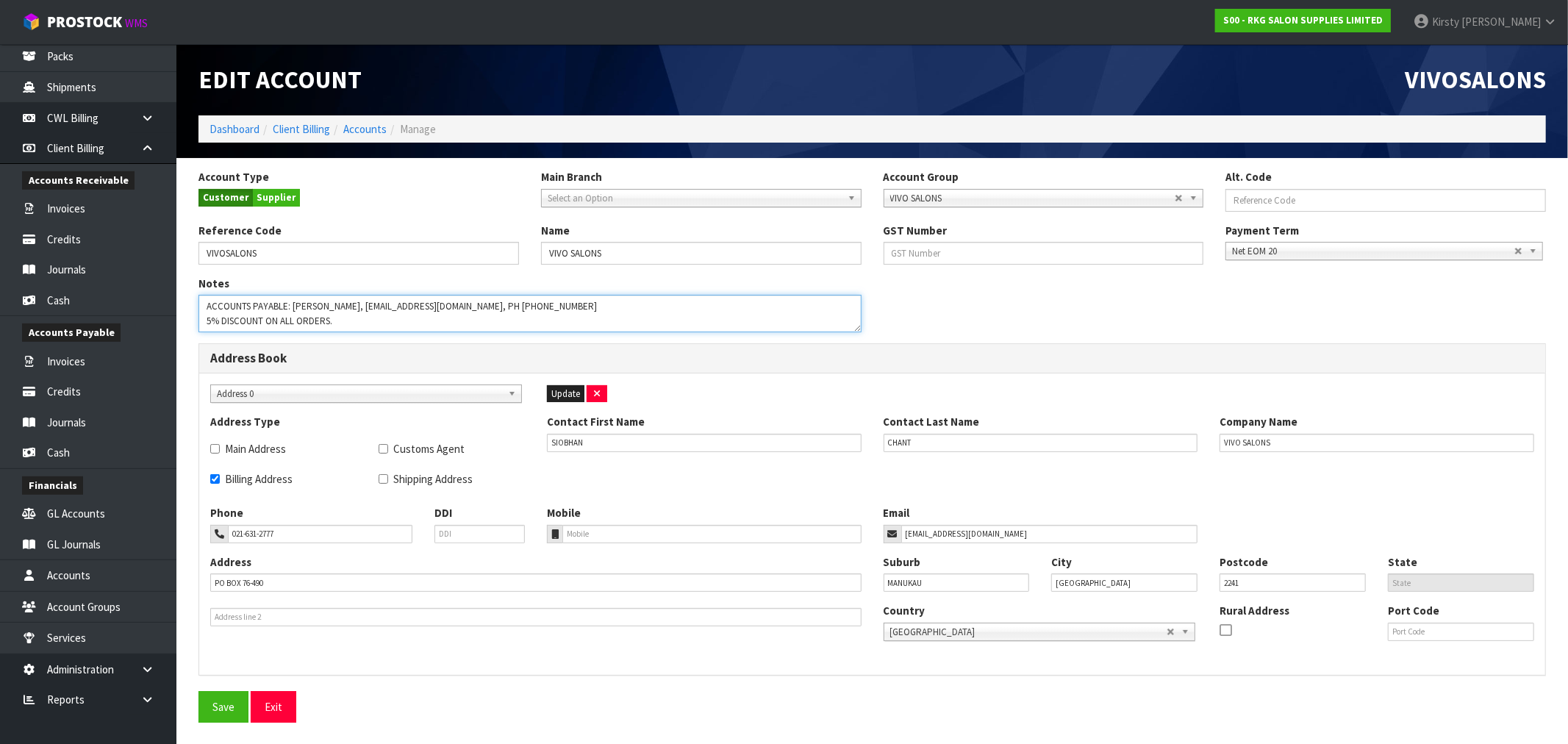
drag, startPoint x: 297, startPoint y: 321, endPoint x: 283, endPoint y: 324, distance: 14.3
click at [283, 324] on textarea "ACCOUNTS PAYABLE: [PERSON_NAME], [EMAIL_ADDRESS][DOMAIN_NAME], PH [PHONE_NUMBER…" at bounding box center [530, 314] width 663 height 38
drag, startPoint x: 398, startPoint y: 321, endPoint x: 359, endPoint y: 321, distance: 39.0
click at [359, 321] on textarea "ACCOUNTS PAYABLE: [PERSON_NAME], [EMAIL_ADDRESS][DOMAIN_NAME], PH [PHONE_NUMBER…" at bounding box center [530, 314] width 663 height 38
type textarea "ACCOUNTS PAYABLE: [PERSON_NAME], [EMAIL_ADDRESS][DOMAIN_NAME], PH [PHONE_NUMBER…"
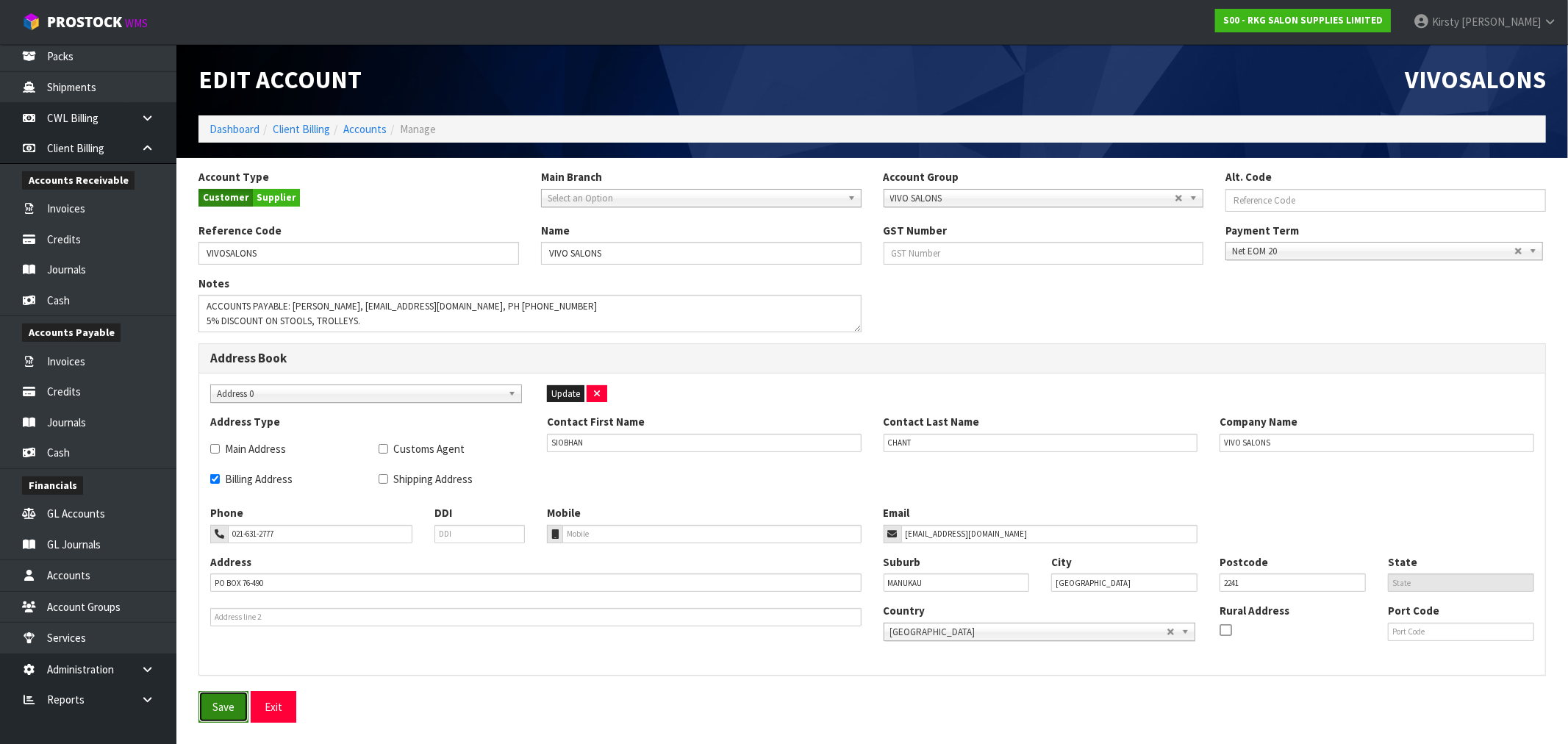
click at [224, 701] on button "Save" at bounding box center [223, 706] width 50 height 31
